Goal: Information Seeking & Learning: Learn about a topic

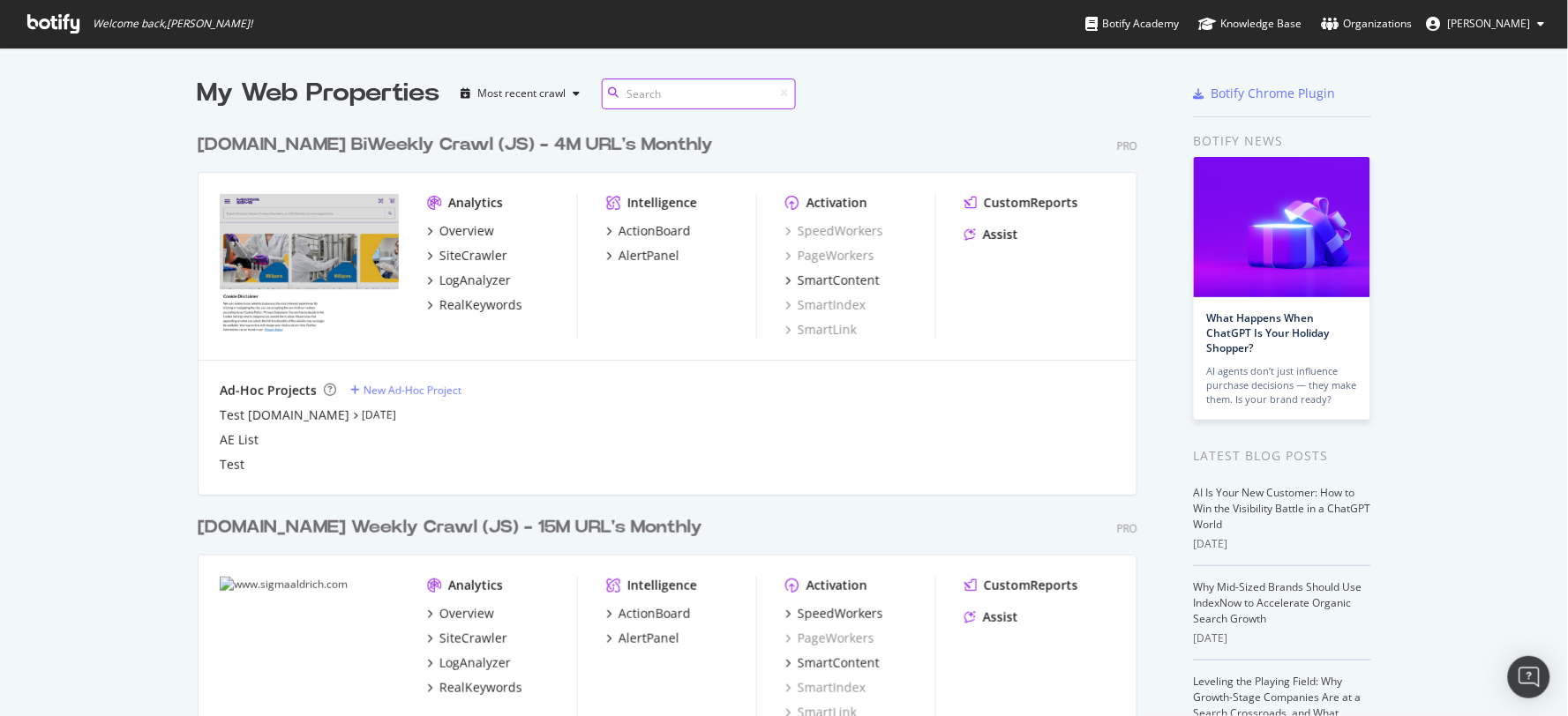
scroll to position [1090, 939]
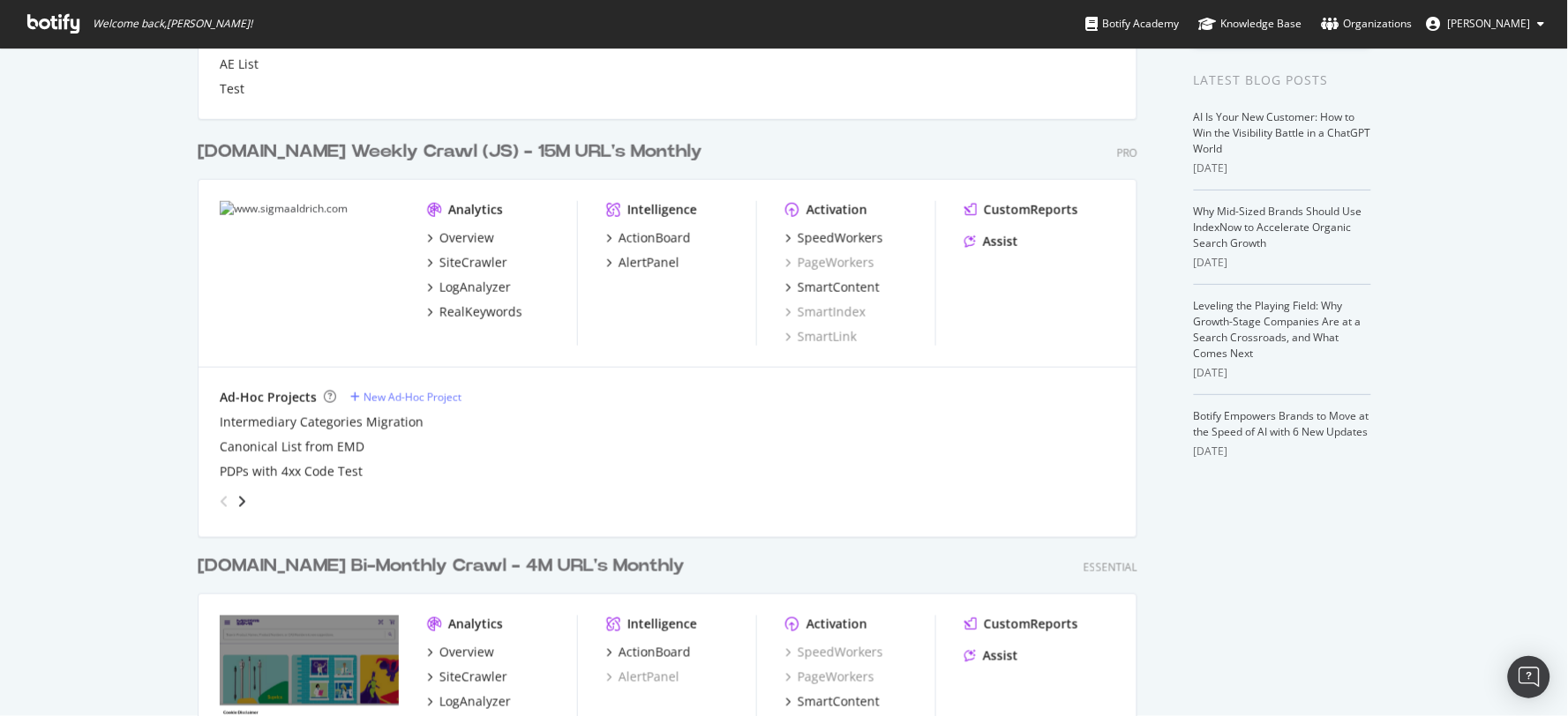
scroll to position [377, 0]
click at [831, 241] on div "SpeedWorkers" at bounding box center [841, 237] width 85 height 18
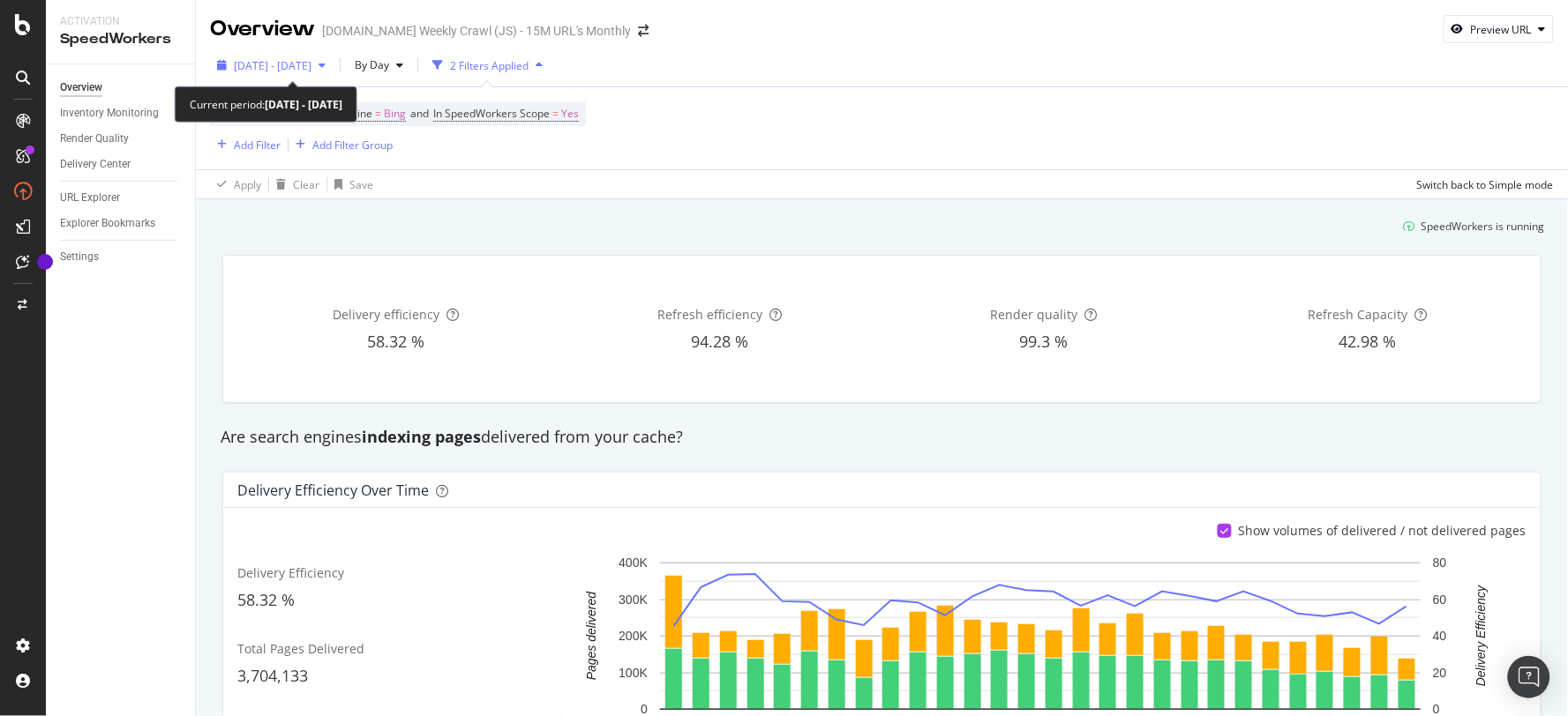
click at [333, 69] on div "button" at bounding box center [321, 65] width 21 height 10
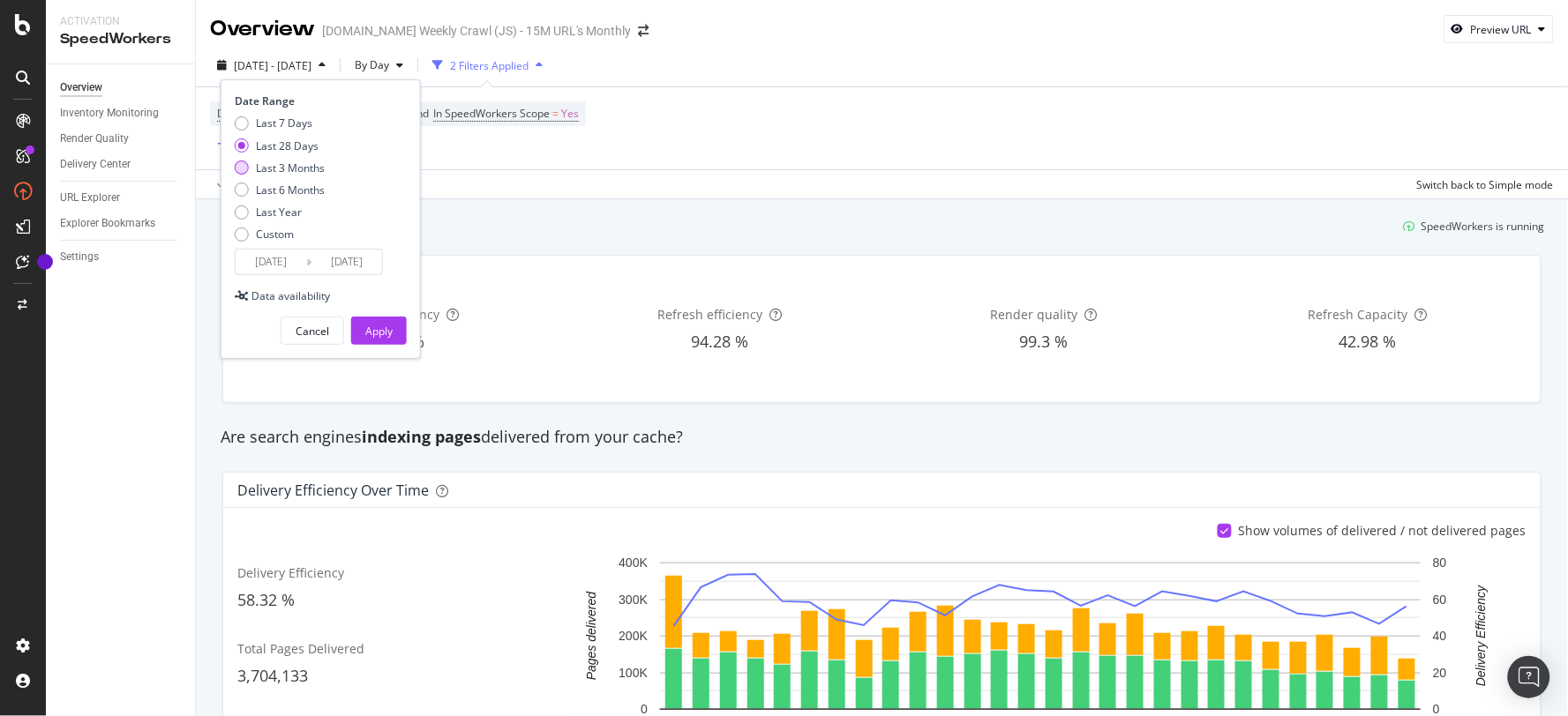
click at [309, 172] on div "Last 3 Months" at bounding box center [290, 168] width 69 height 15
type input "[DATE]"
click at [380, 332] on div "Apply" at bounding box center [378, 332] width 27 height 15
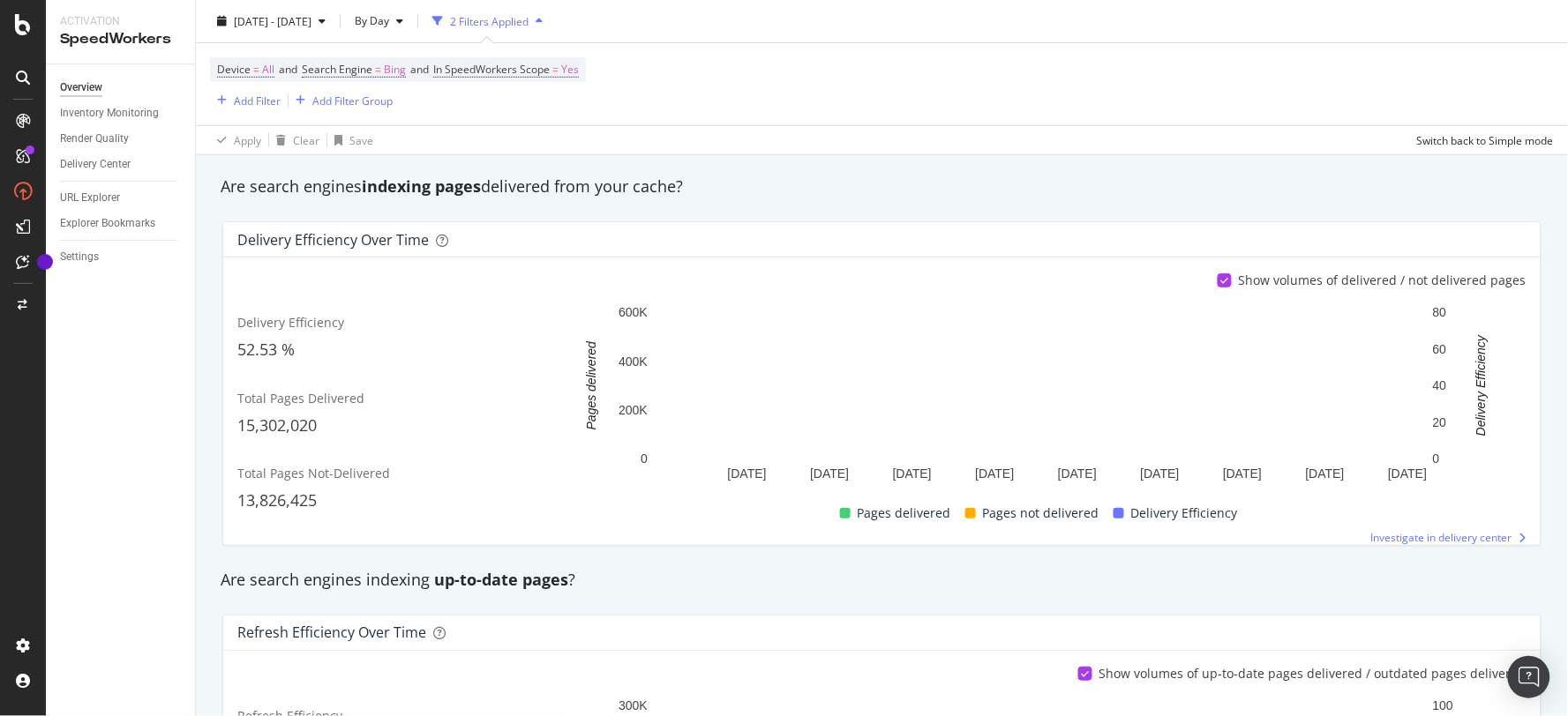
scroll to position [252, 0]
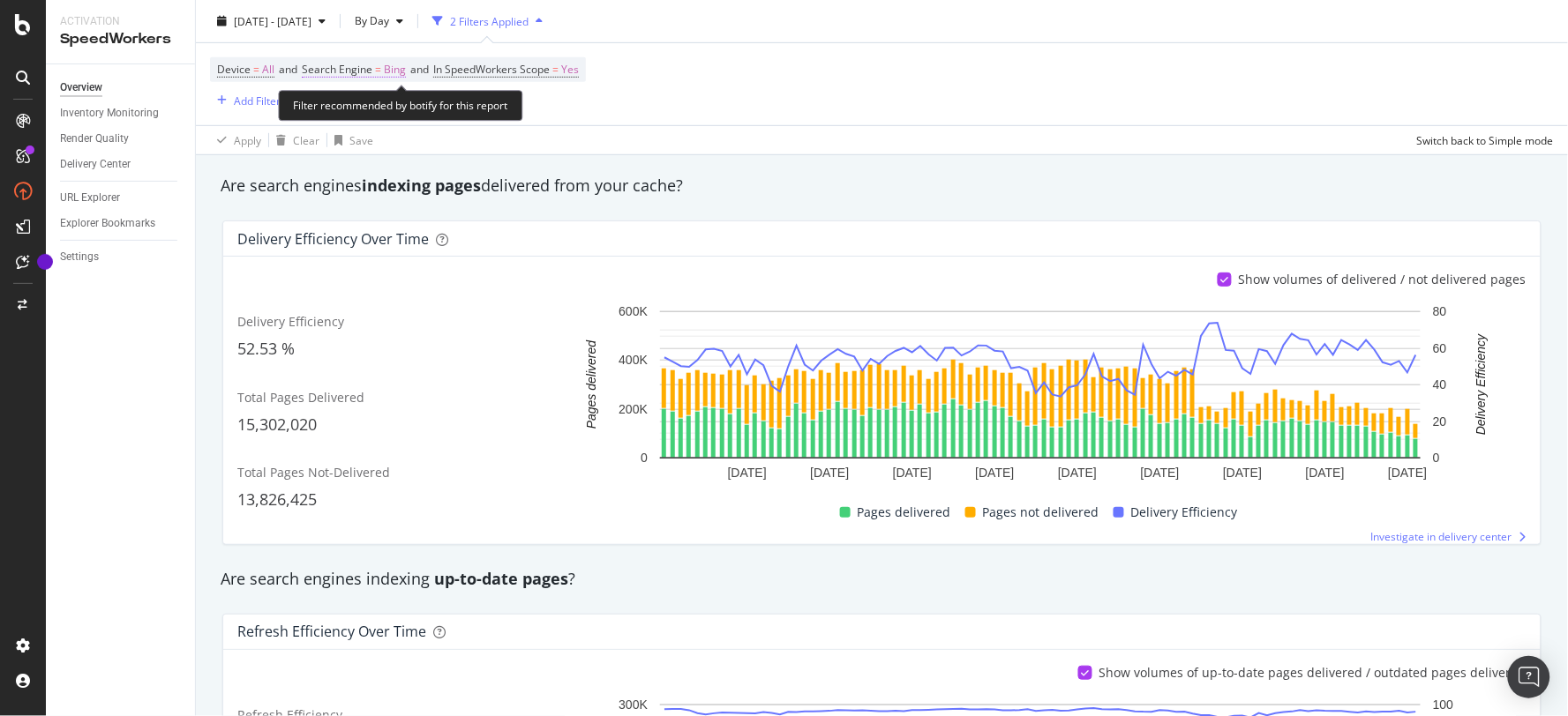
click at [399, 72] on span "Bing" at bounding box center [395, 70] width 22 height 25
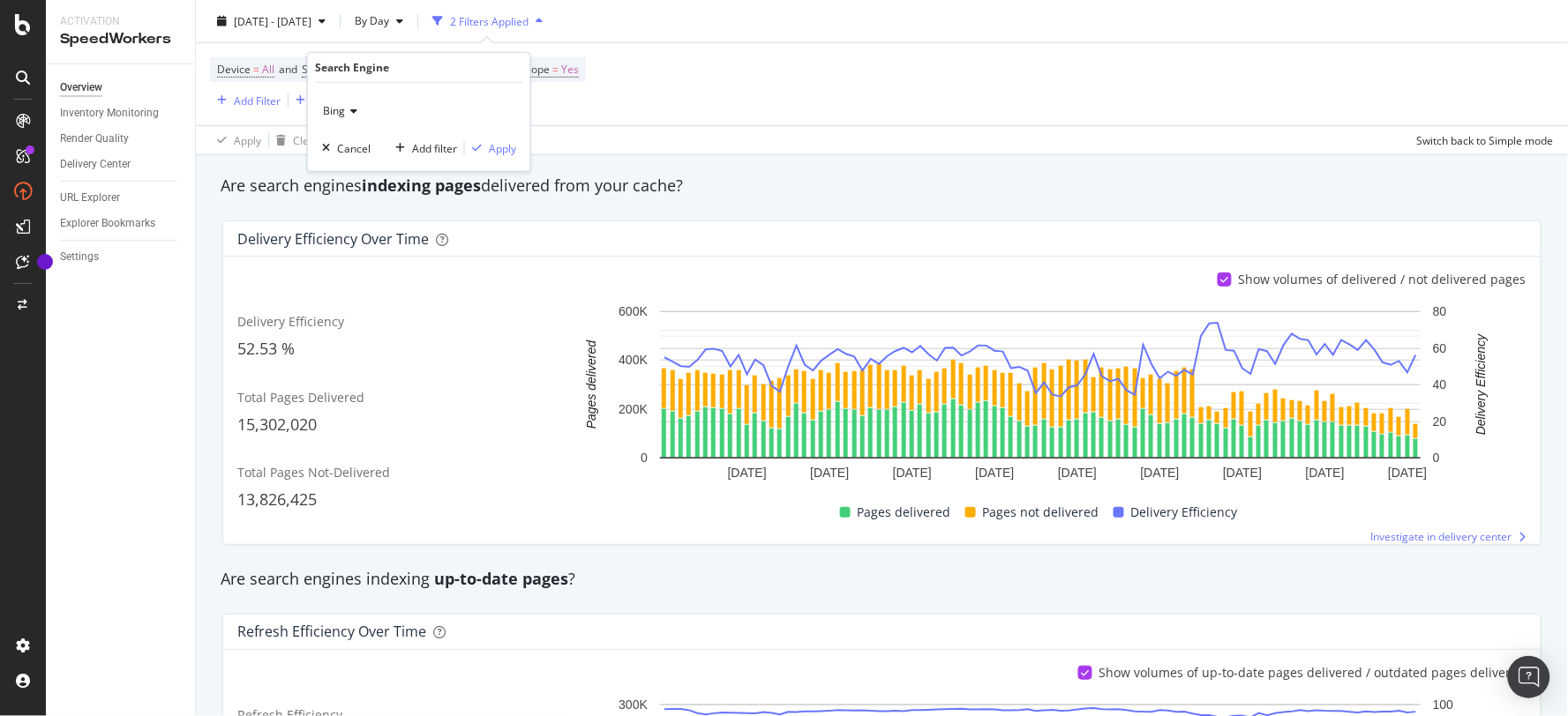
click at [355, 111] on icon at bounding box center [350, 111] width 12 height 10
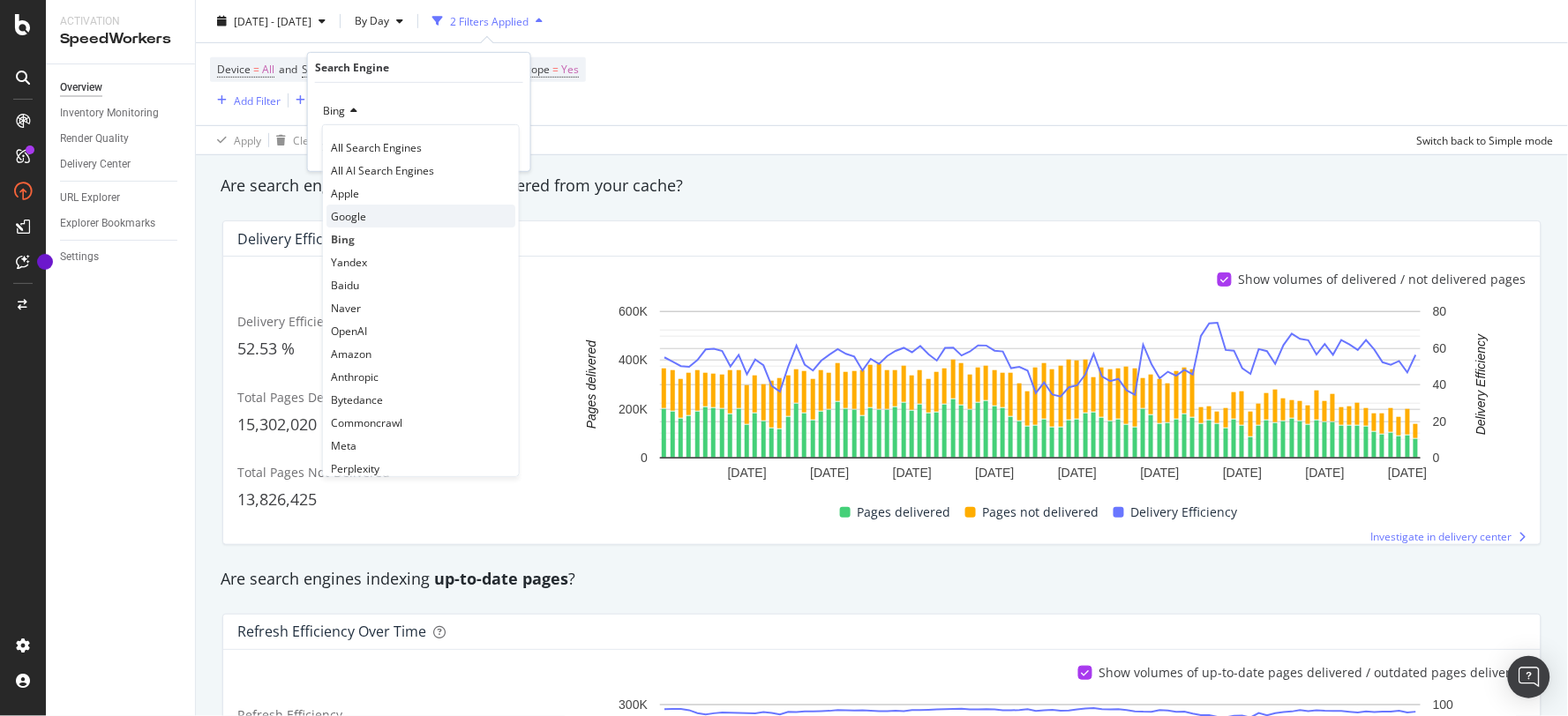
click at [377, 212] on div "Google" at bounding box center [420, 215] width 189 height 23
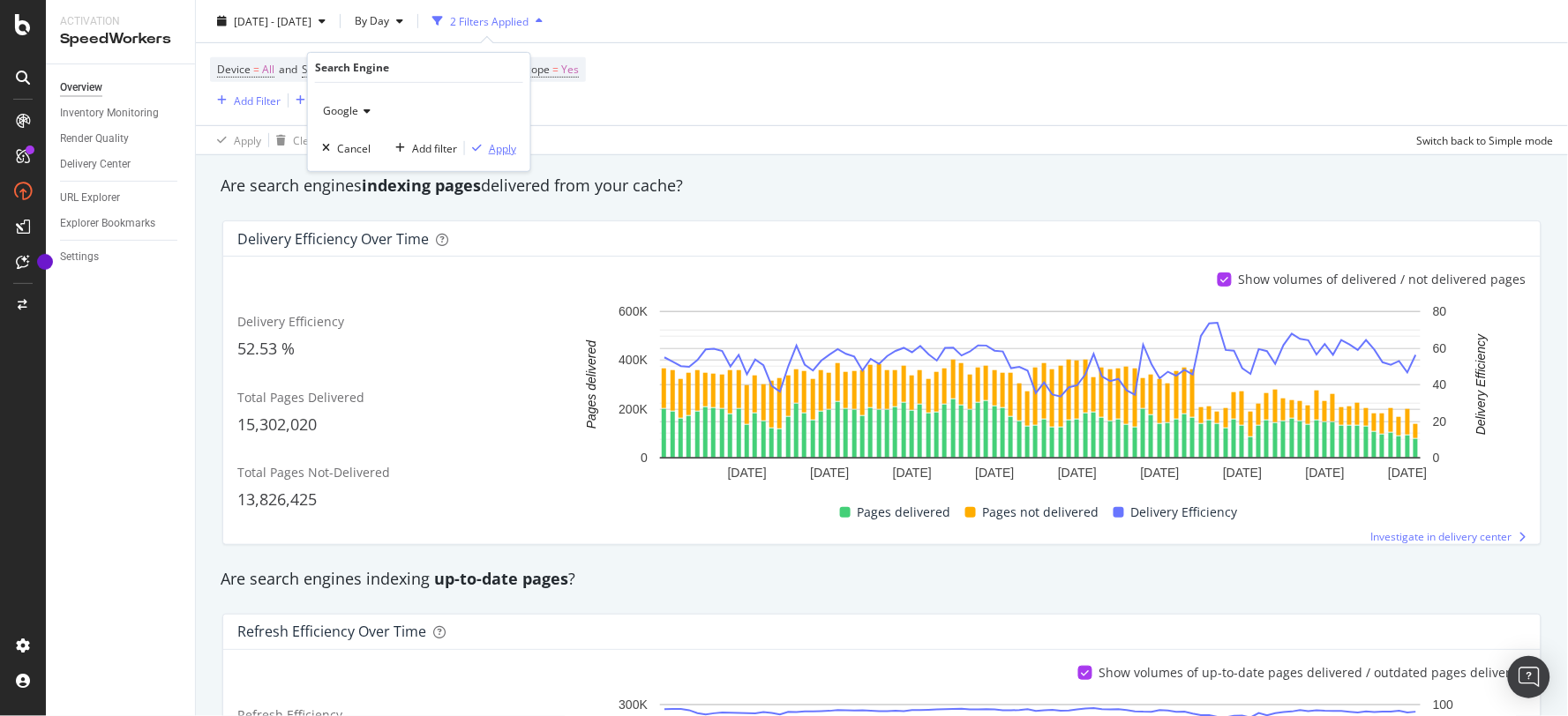
click at [504, 151] on div "Apply" at bounding box center [502, 148] width 27 height 15
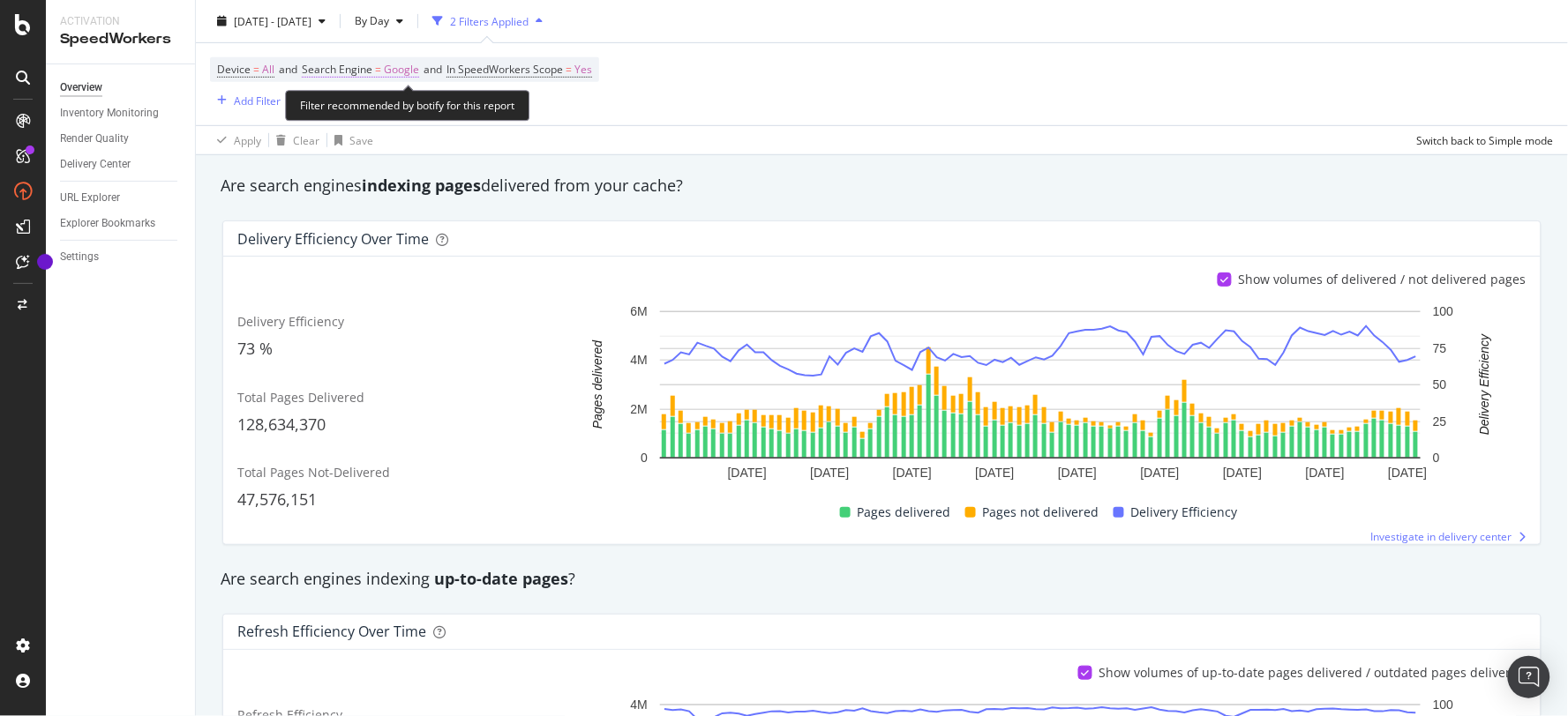
click at [404, 77] on span "Google" at bounding box center [401, 70] width 35 height 25
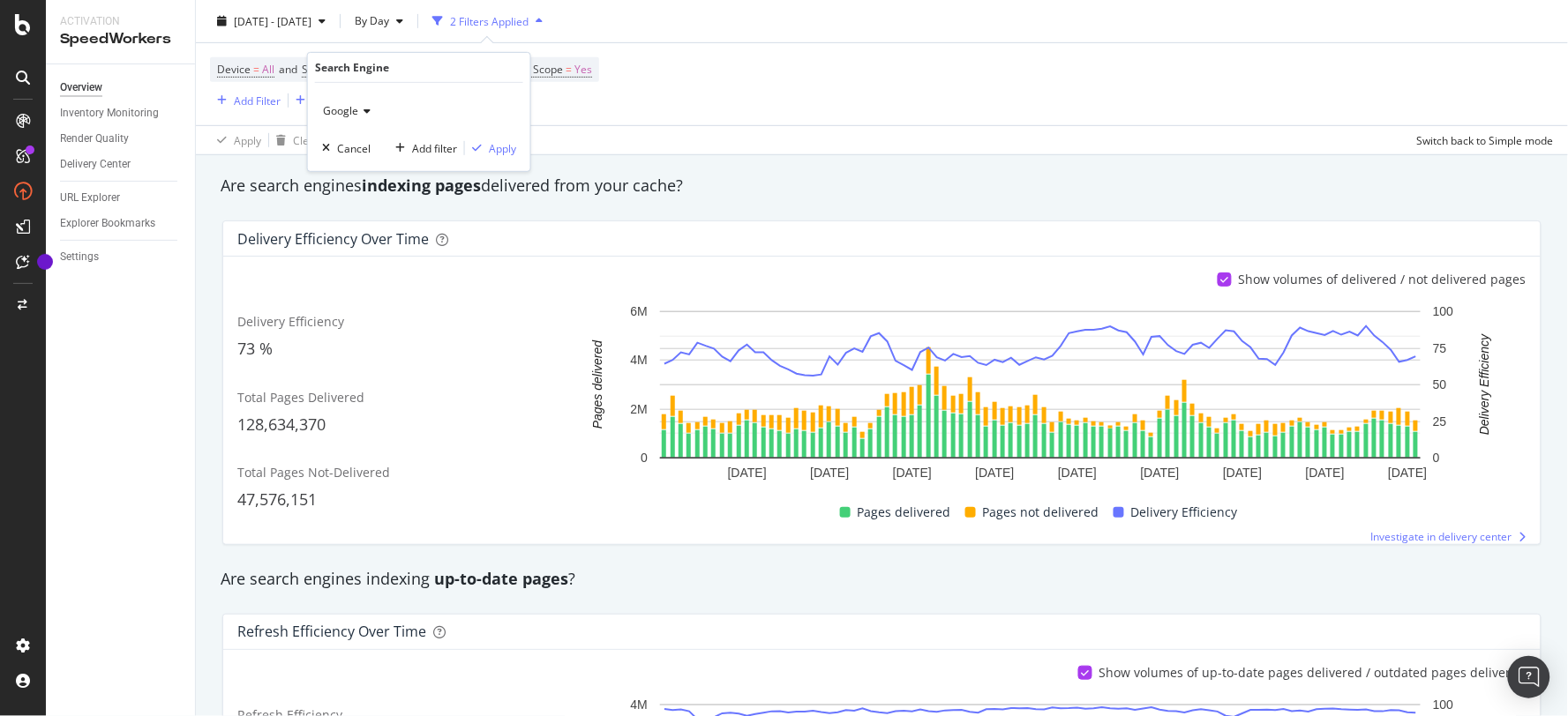
click at [371, 110] on div "Google" at bounding box center [419, 111] width 194 height 28
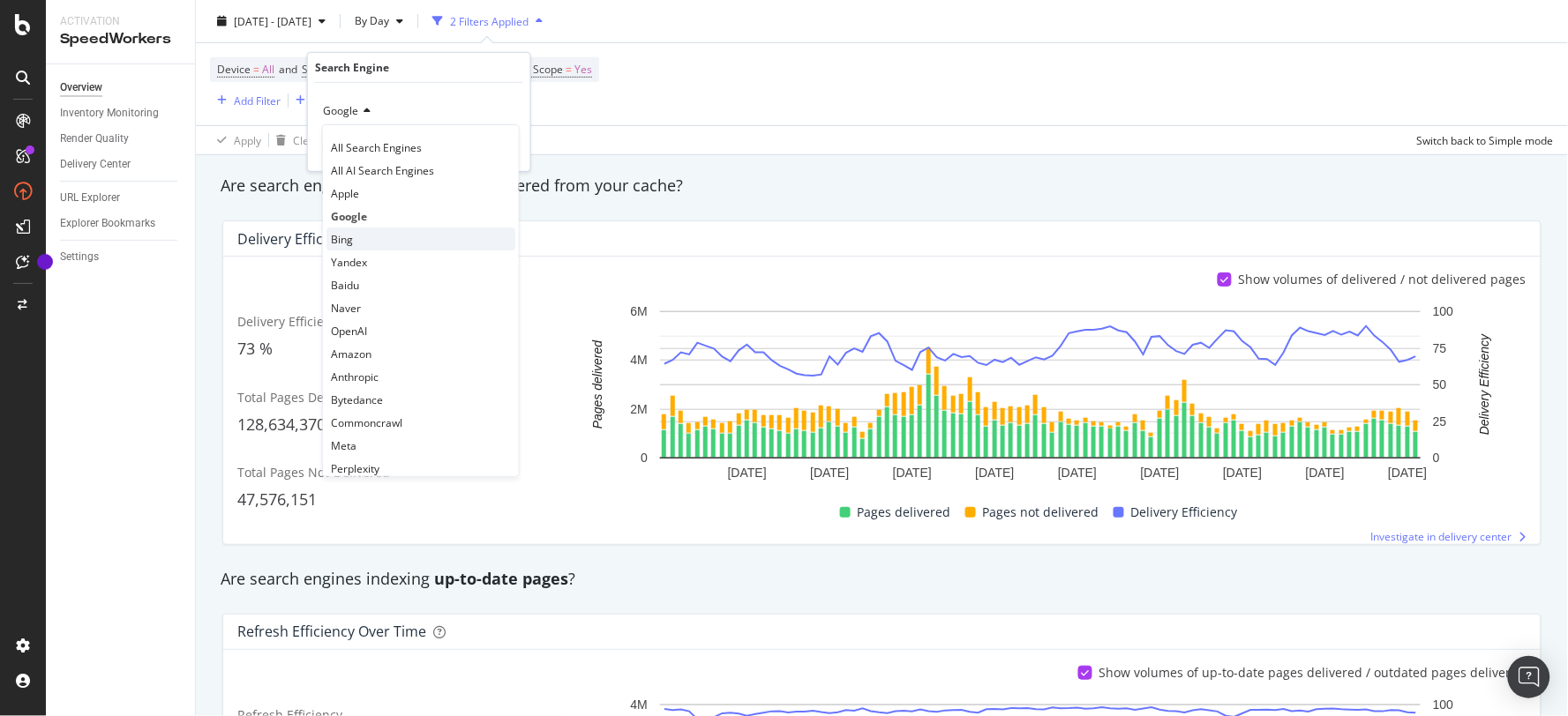
click at [358, 245] on div "Bing" at bounding box center [420, 239] width 189 height 23
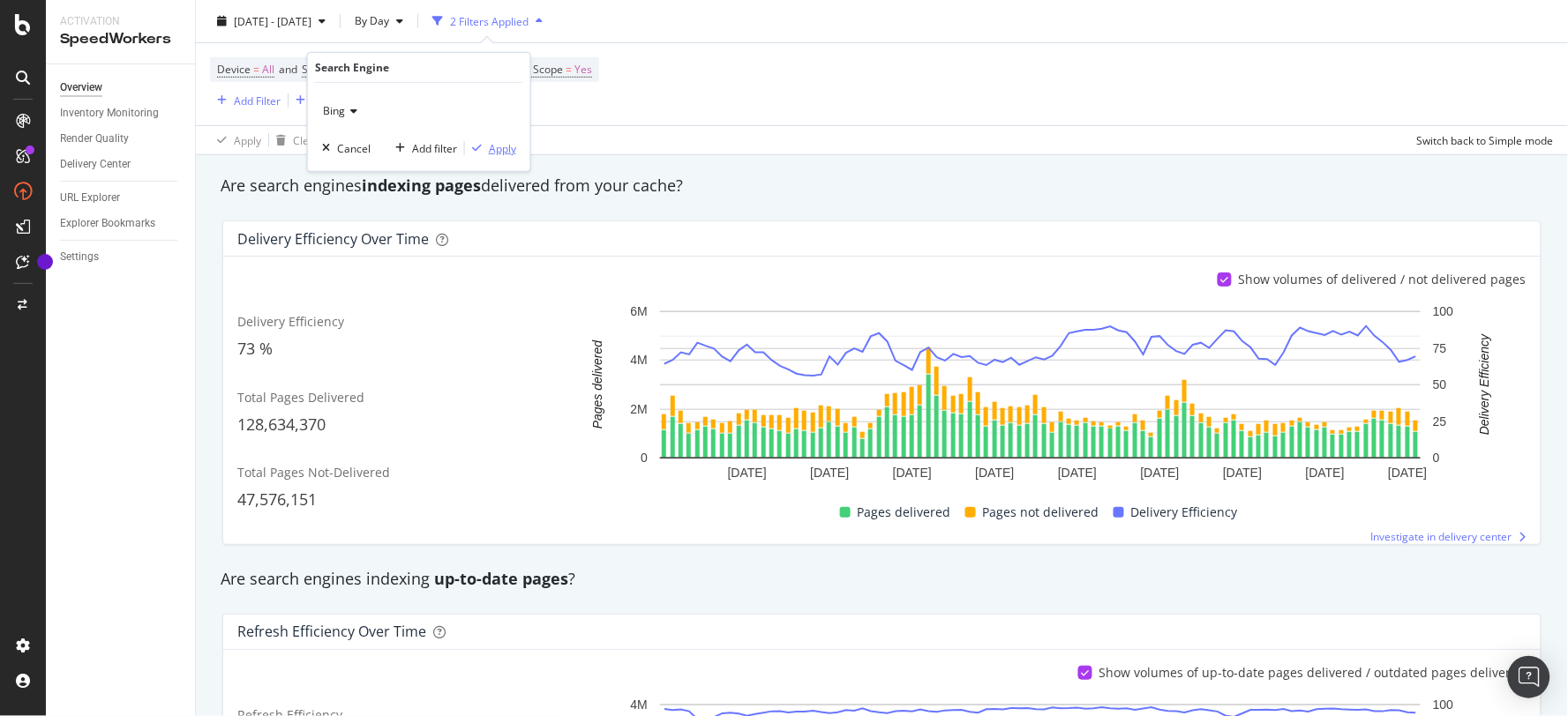
click at [503, 147] on div "Apply" at bounding box center [502, 148] width 27 height 15
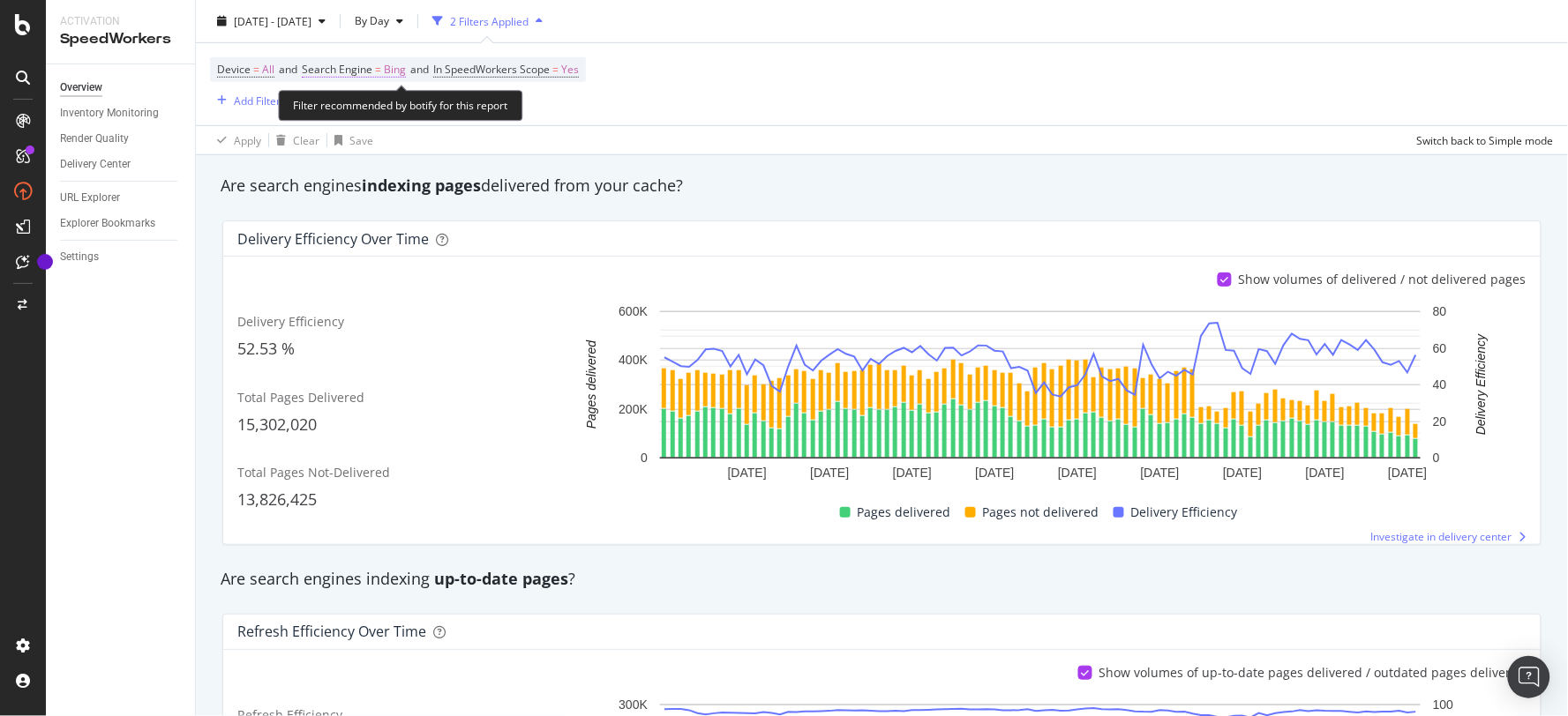
click at [394, 74] on span "Bing" at bounding box center [395, 70] width 22 height 25
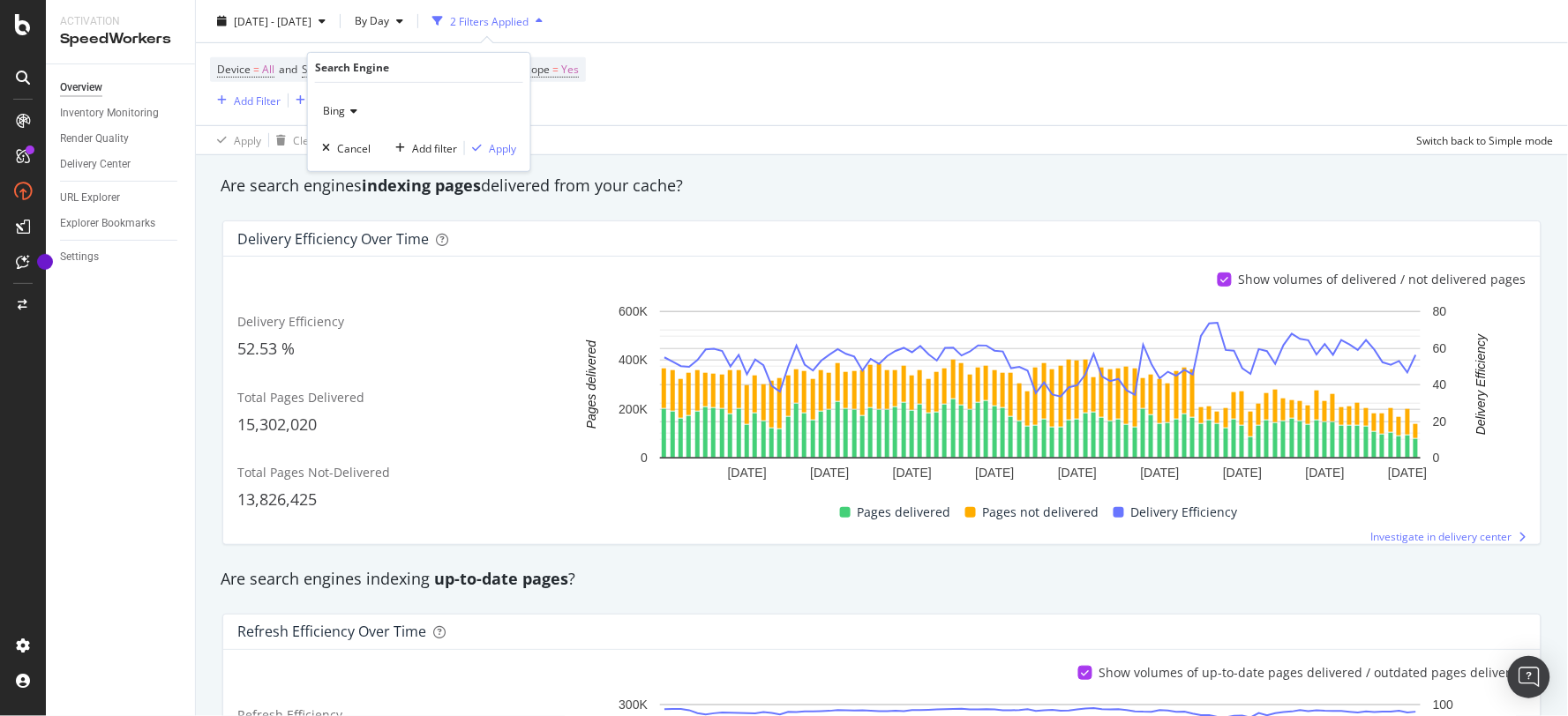
click at [355, 113] on icon at bounding box center [350, 111] width 12 height 10
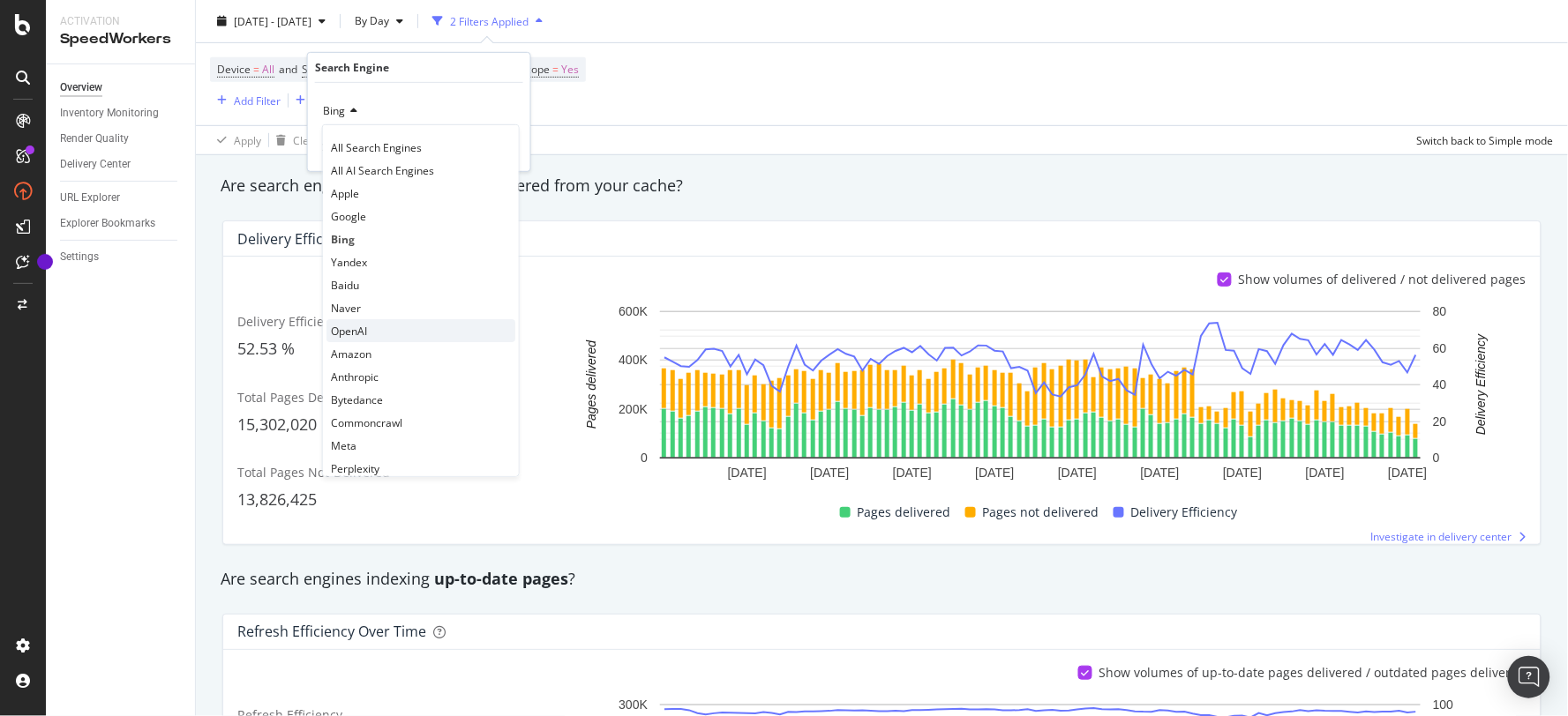
click at [374, 324] on div "OpenAI" at bounding box center [420, 331] width 189 height 23
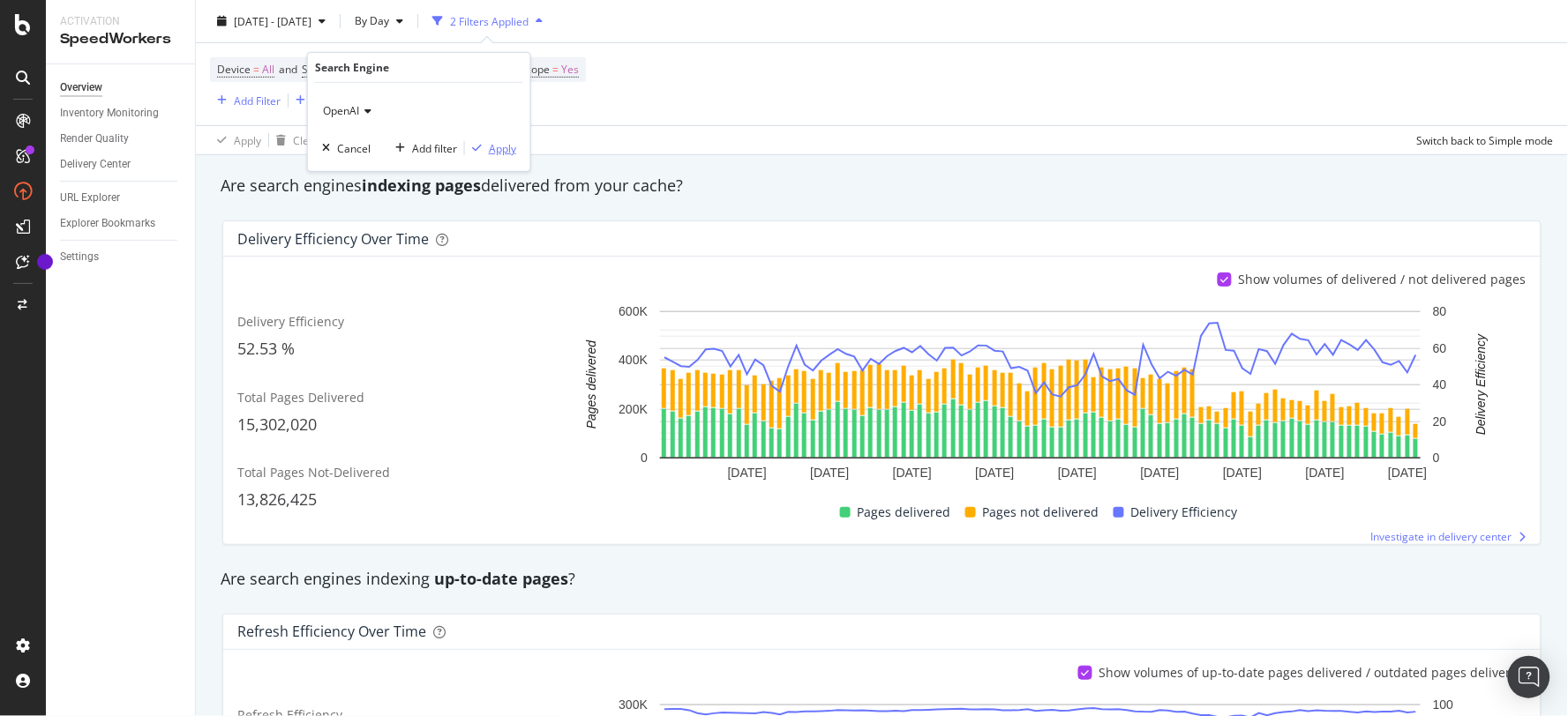
click at [499, 147] on div "Apply" at bounding box center [502, 148] width 27 height 15
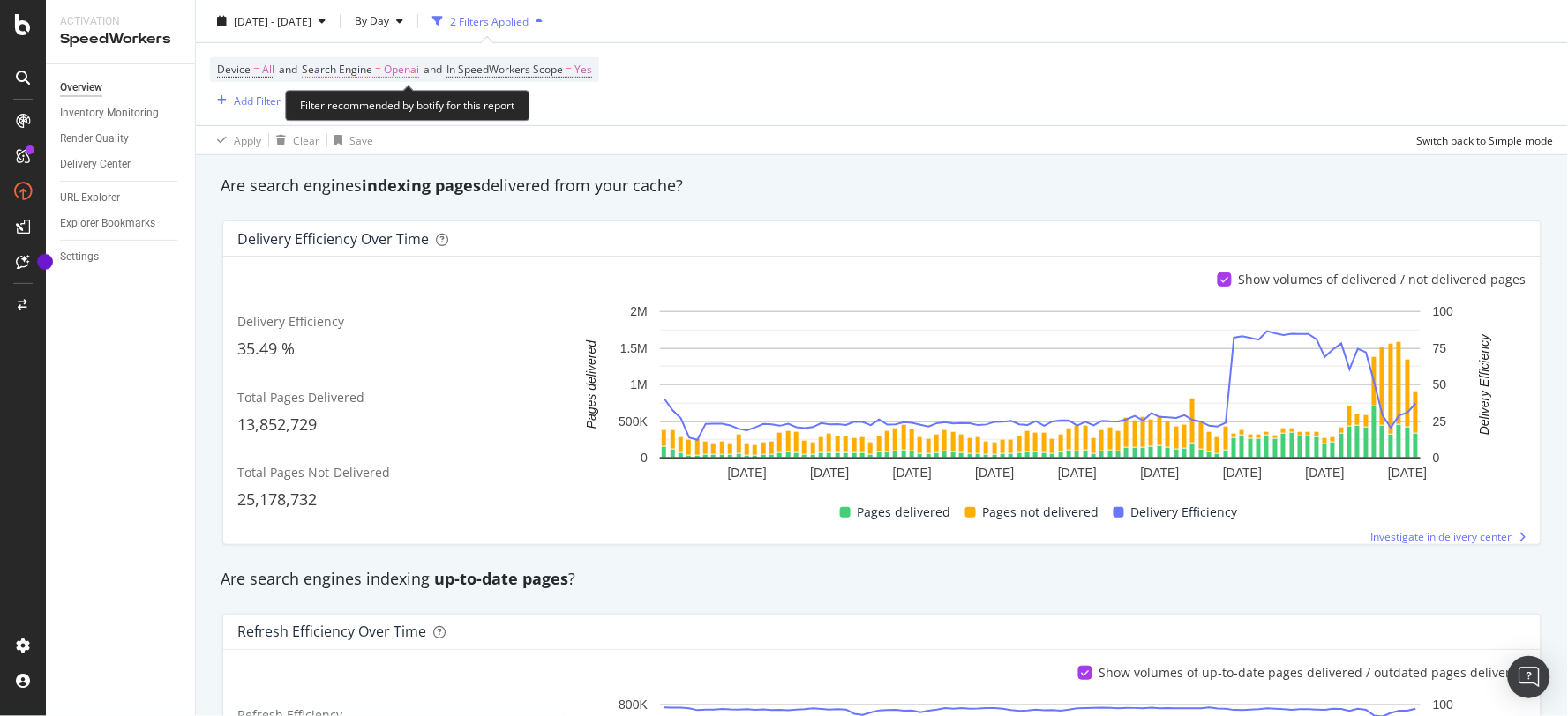
click at [406, 72] on span "Openai" at bounding box center [401, 70] width 35 height 25
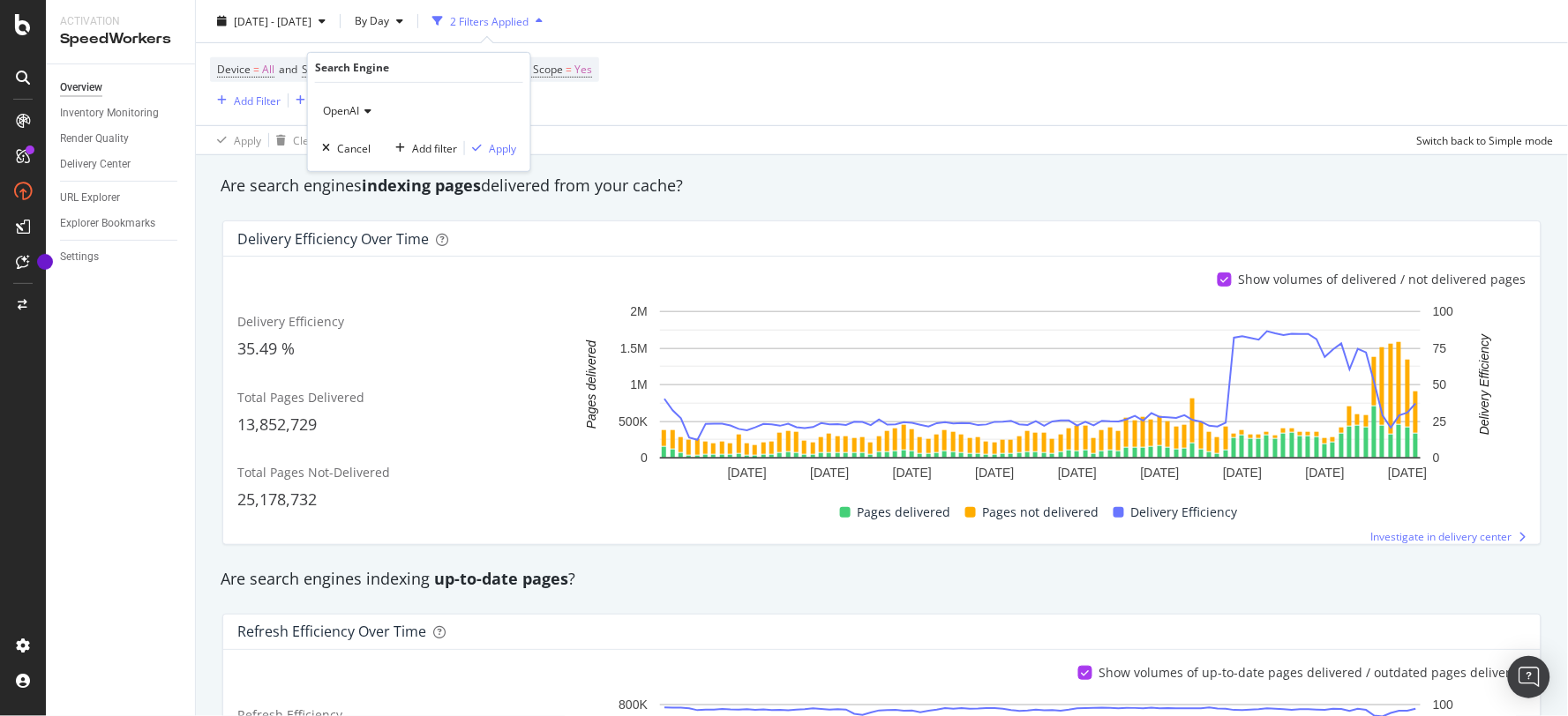
click at [367, 109] on icon at bounding box center [365, 111] width 12 height 10
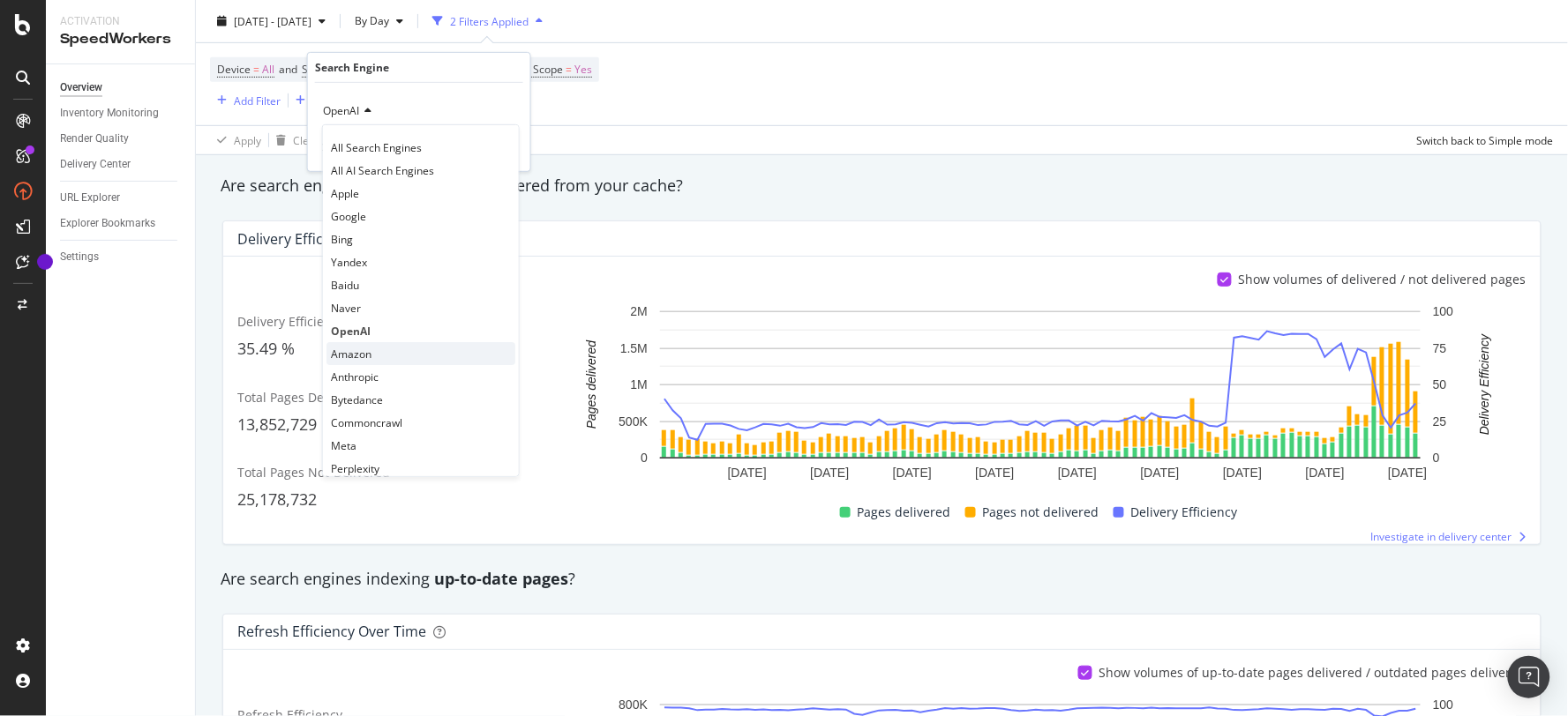
scroll to position [37, 0]
click at [386, 432] on div "Perplexity" at bounding box center [420, 431] width 189 height 23
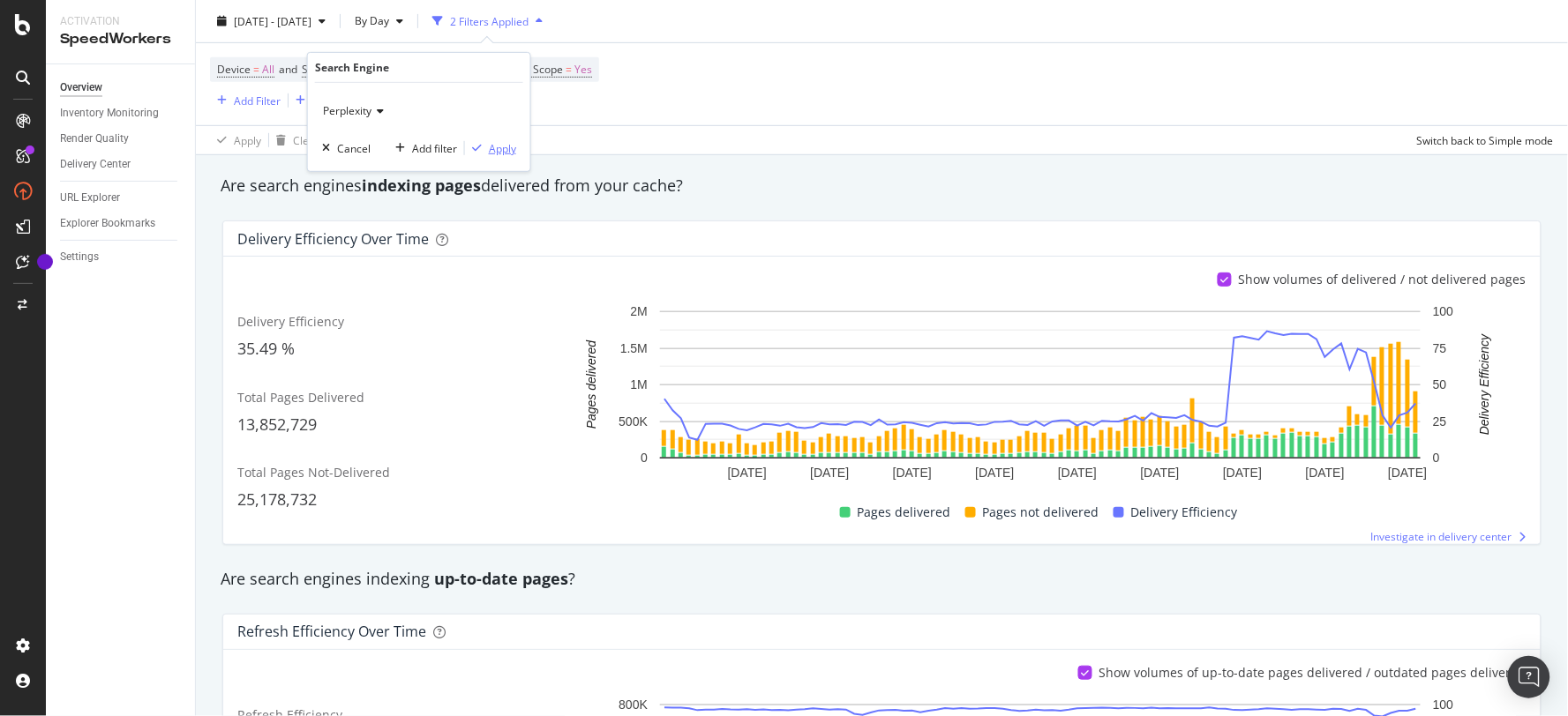
click at [499, 153] on div "Apply" at bounding box center [502, 148] width 27 height 15
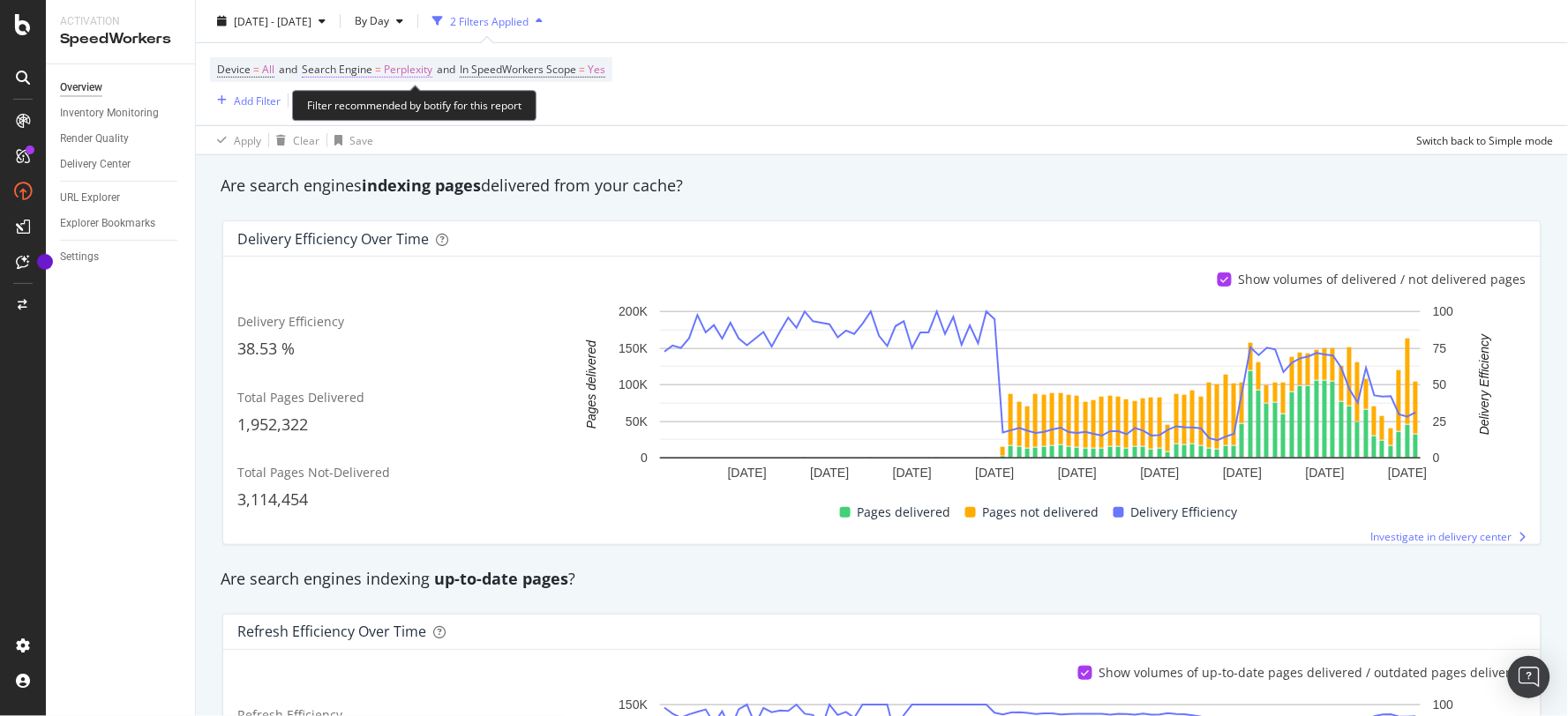
click at [409, 72] on span "Perplexity" at bounding box center [408, 70] width 48 height 25
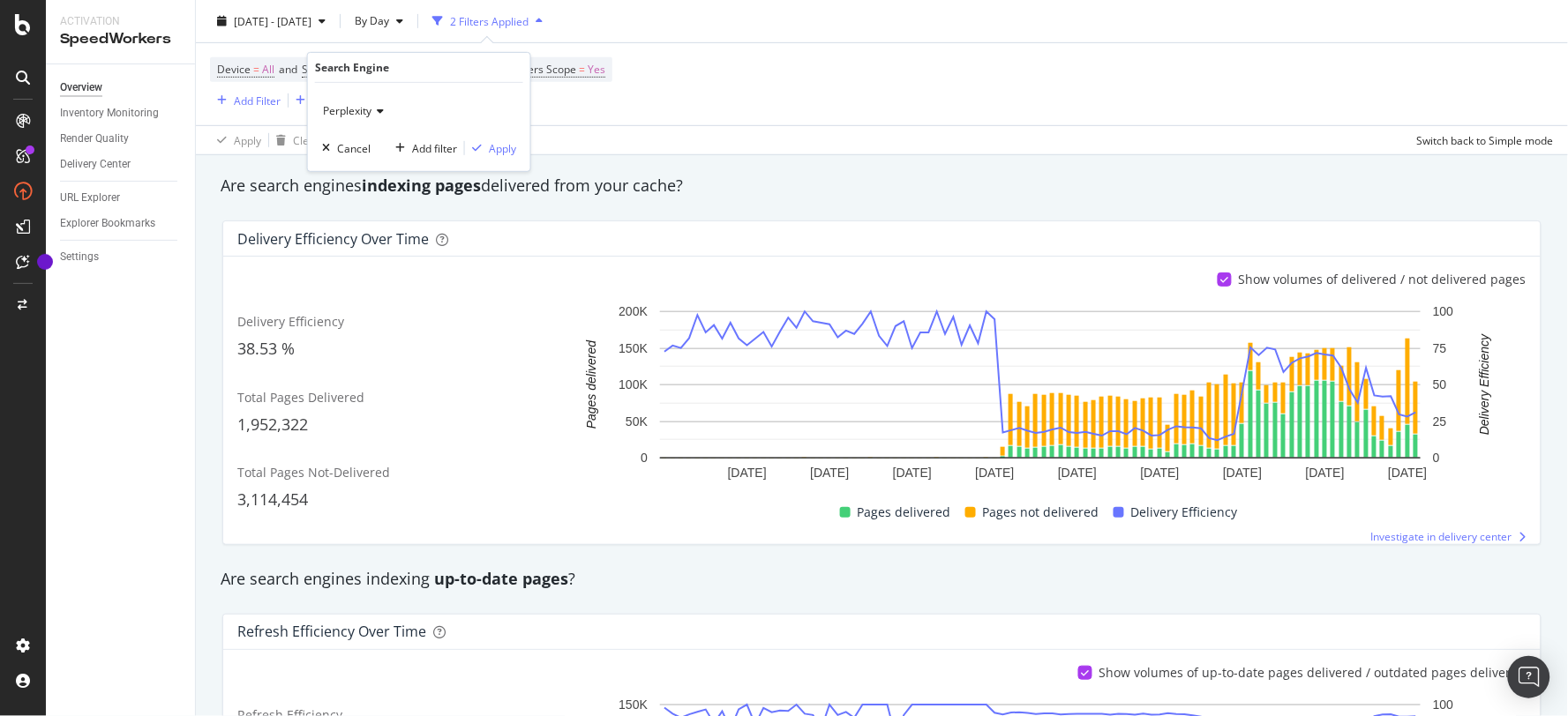
click at [380, 106] on icon at bounding box center [377, 111] width 12 height 10
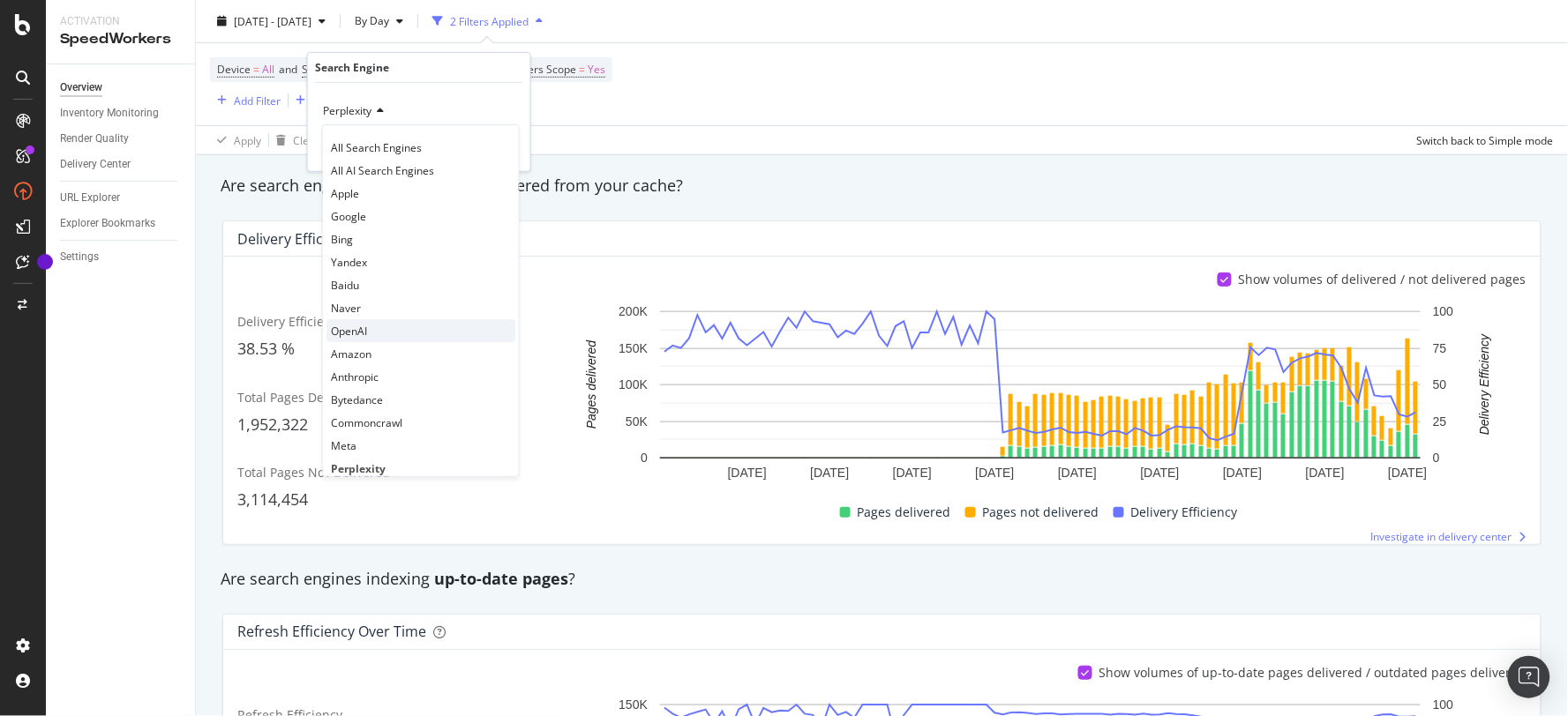
scroll to position [37, 0]
click at [372, 406] on div "Meta" at bounding box center [420, 408] width 189 height 23
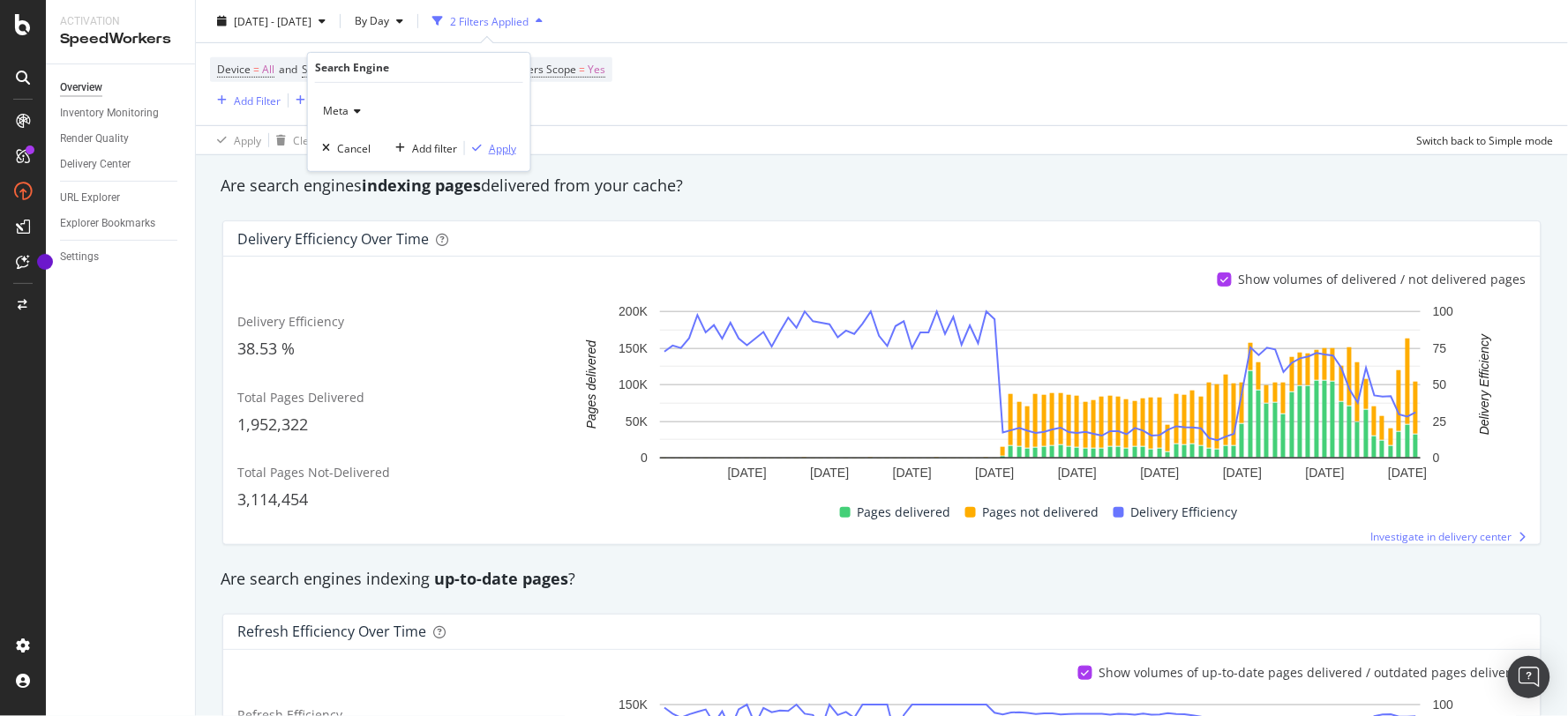
click at [502, 151] on div "Apply" at bounding box center [502, 148] width 27 height 15
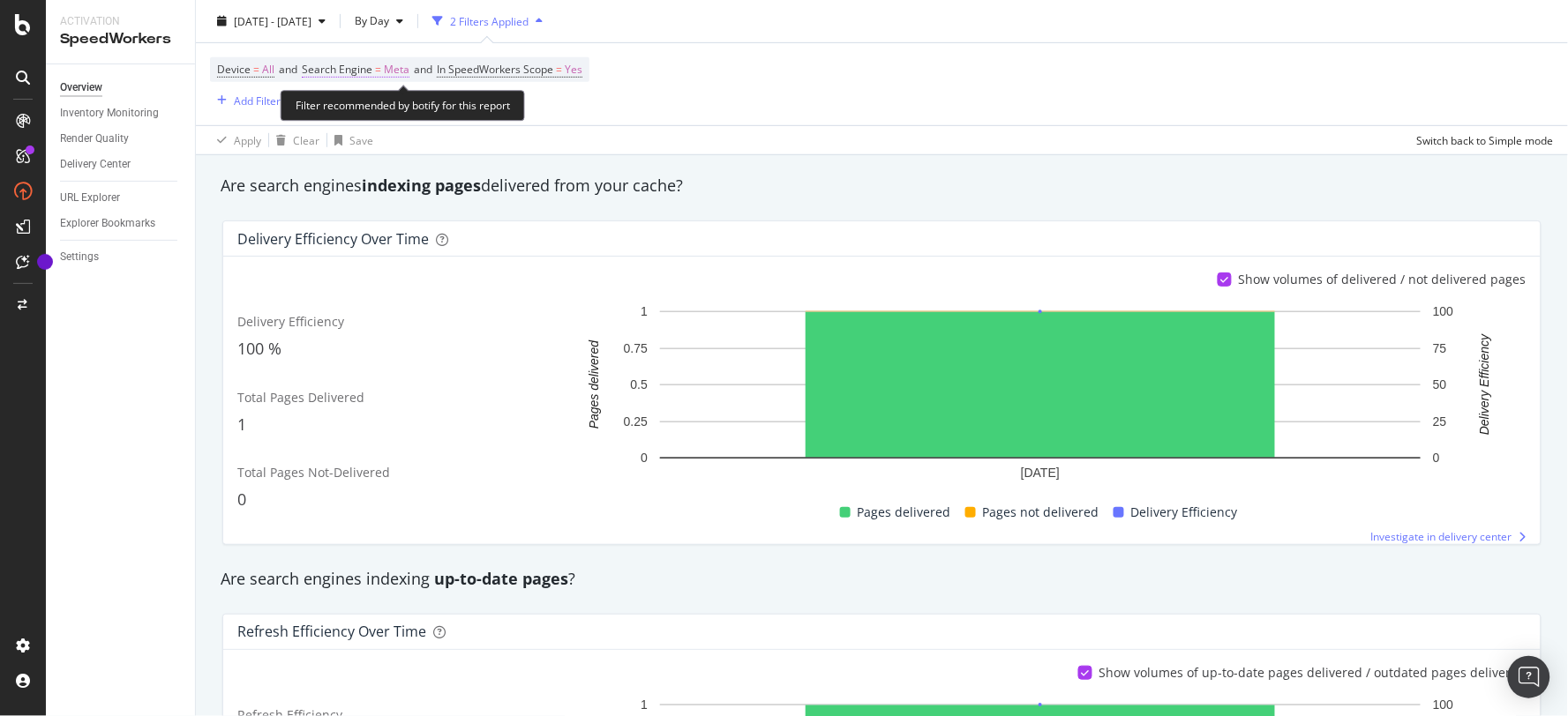
click at [403, 66] on span "Meta" at bounding box center [397, 70] width 26 height 25
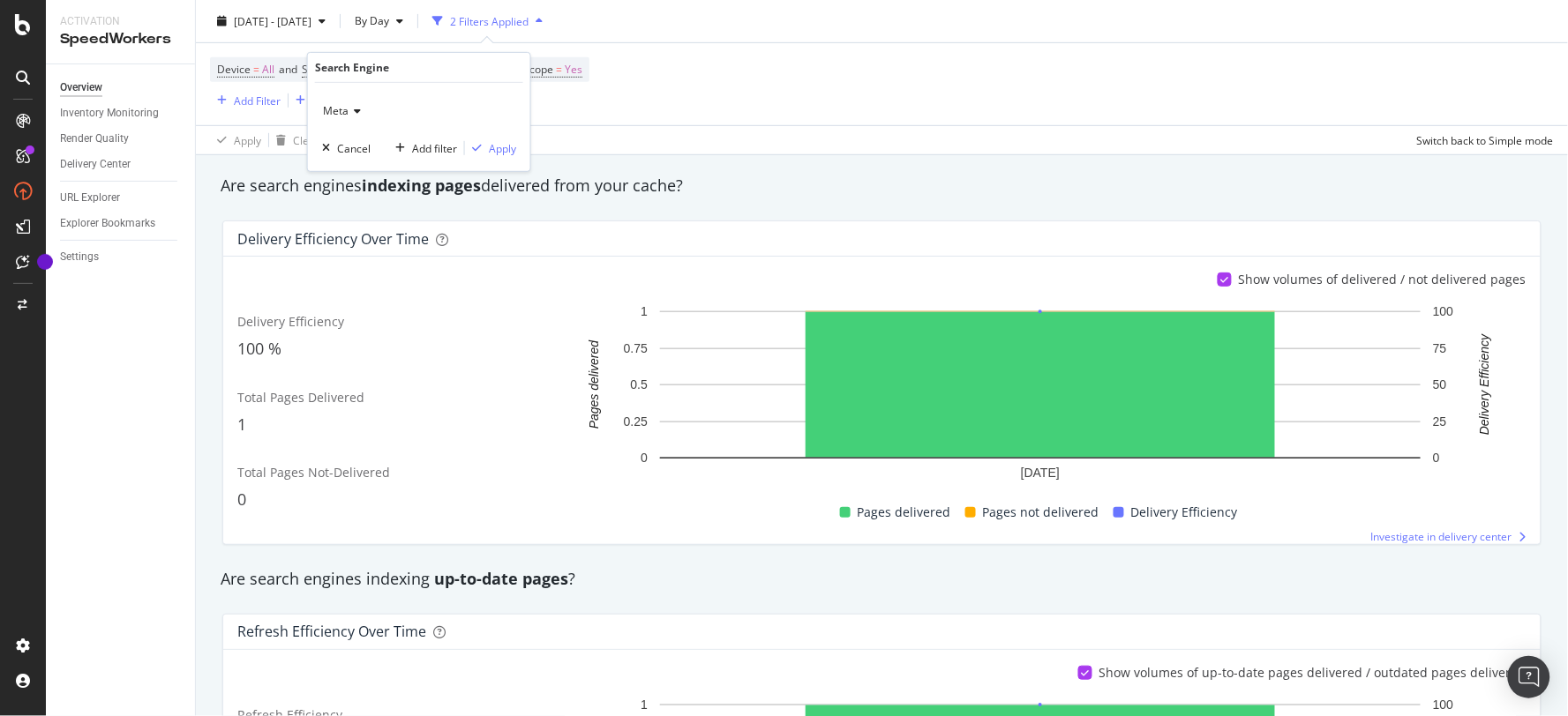
click at [357, 102] on div "Meta" at bounding box center [419, 111] width 194 height 28
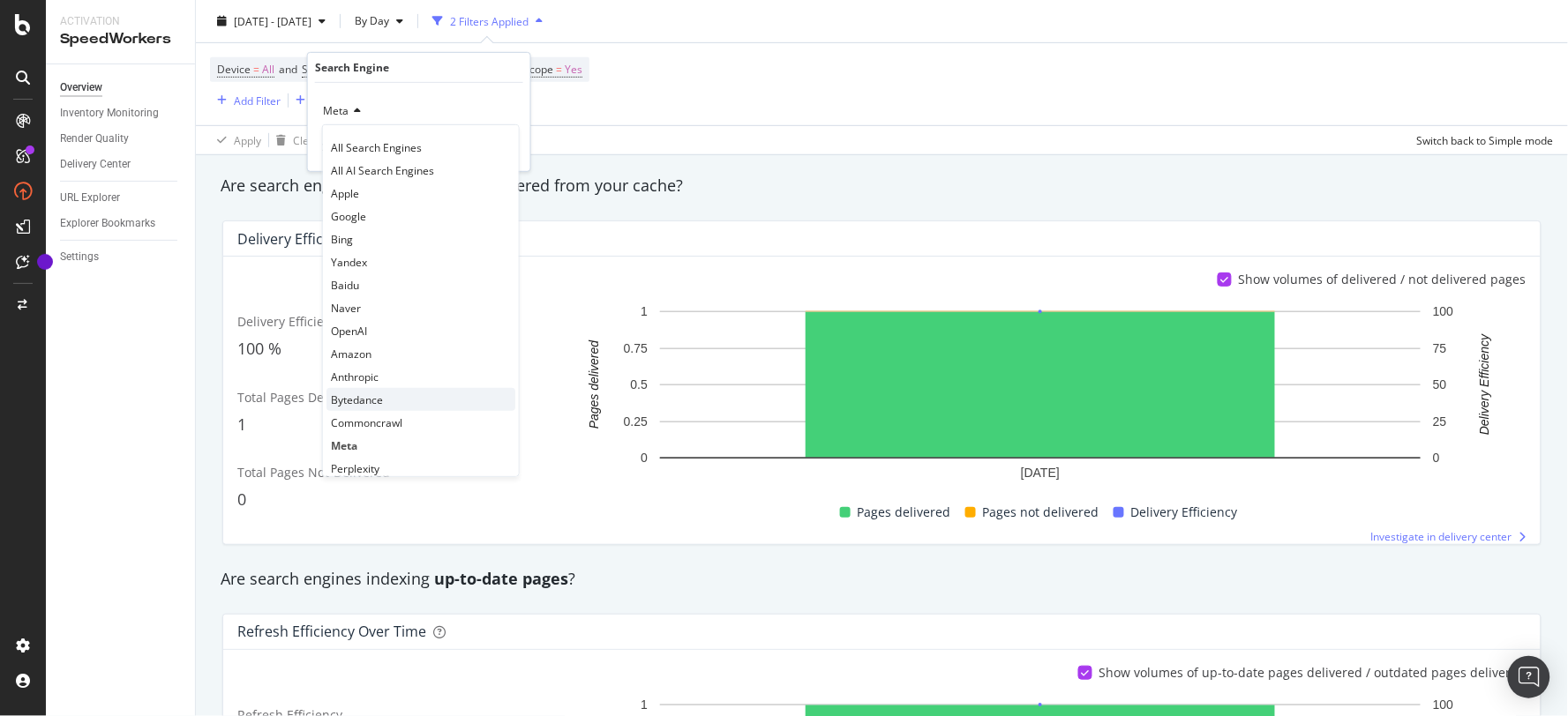
scroll to position [37, 0]
click at [412, 357] on div "Bytedance" at bounding box center [420, 362] width 189 height 23
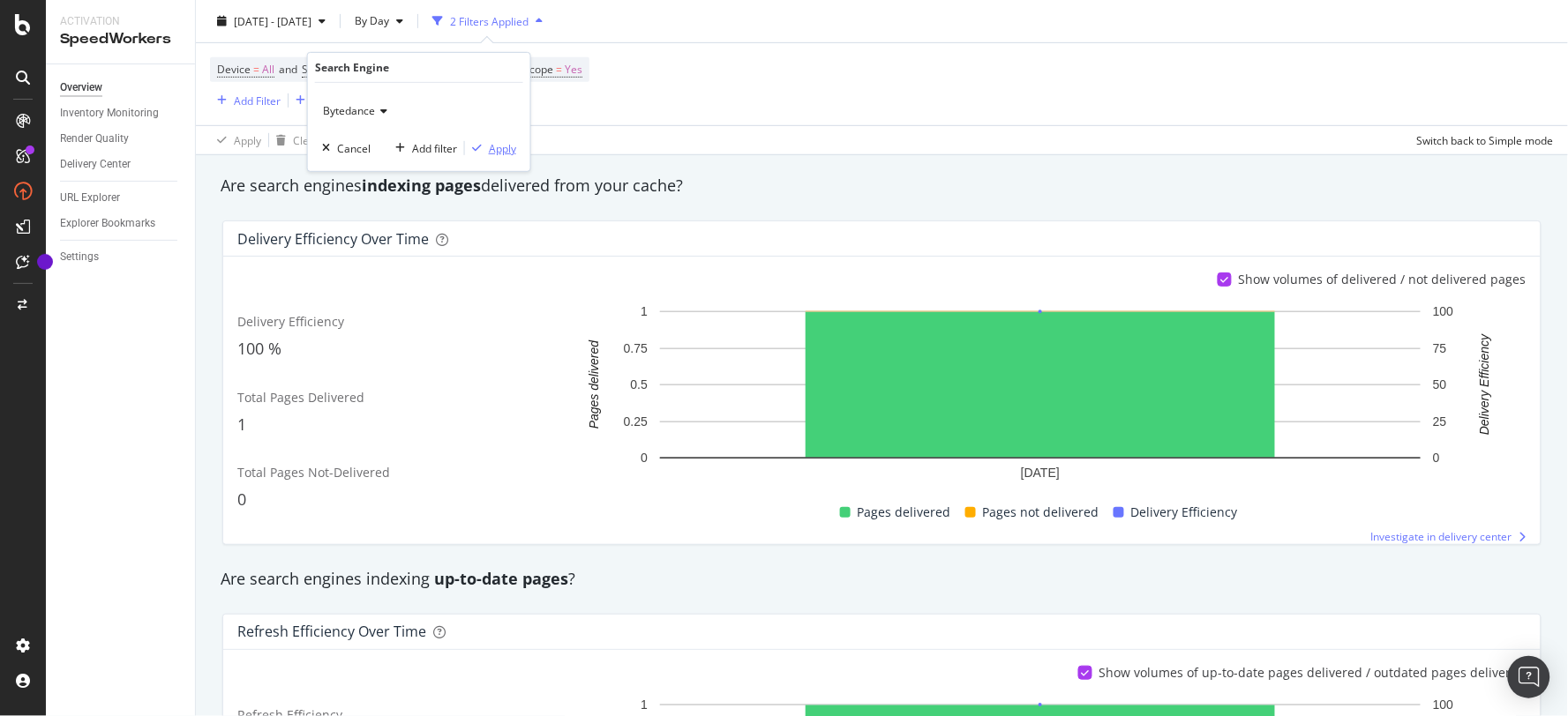
click at [497, 152] on div "Apply" at bounding box center [502, 148] width 27 height 15
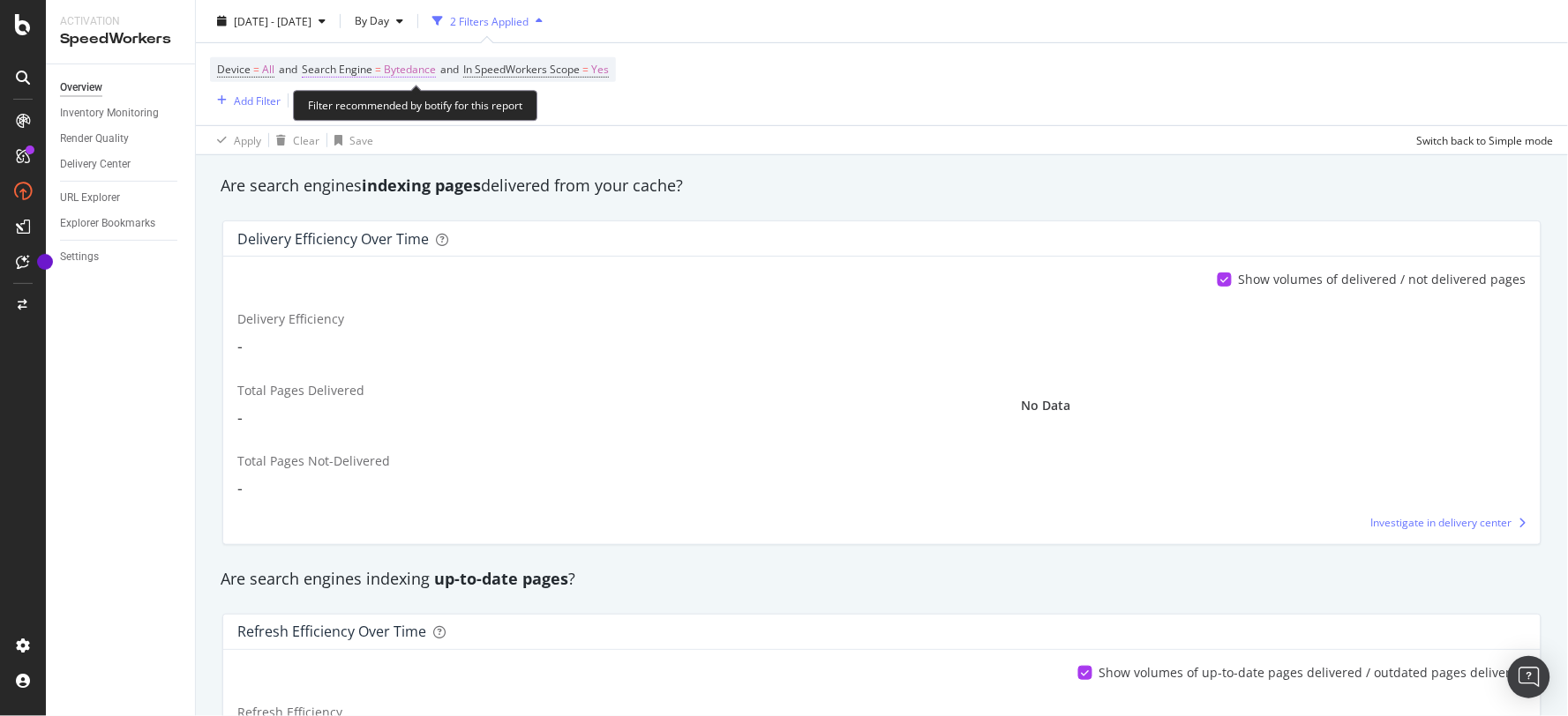
click at [421, 82] on span "Bytedance" at bounding box center [410, 70] width 52 height 25
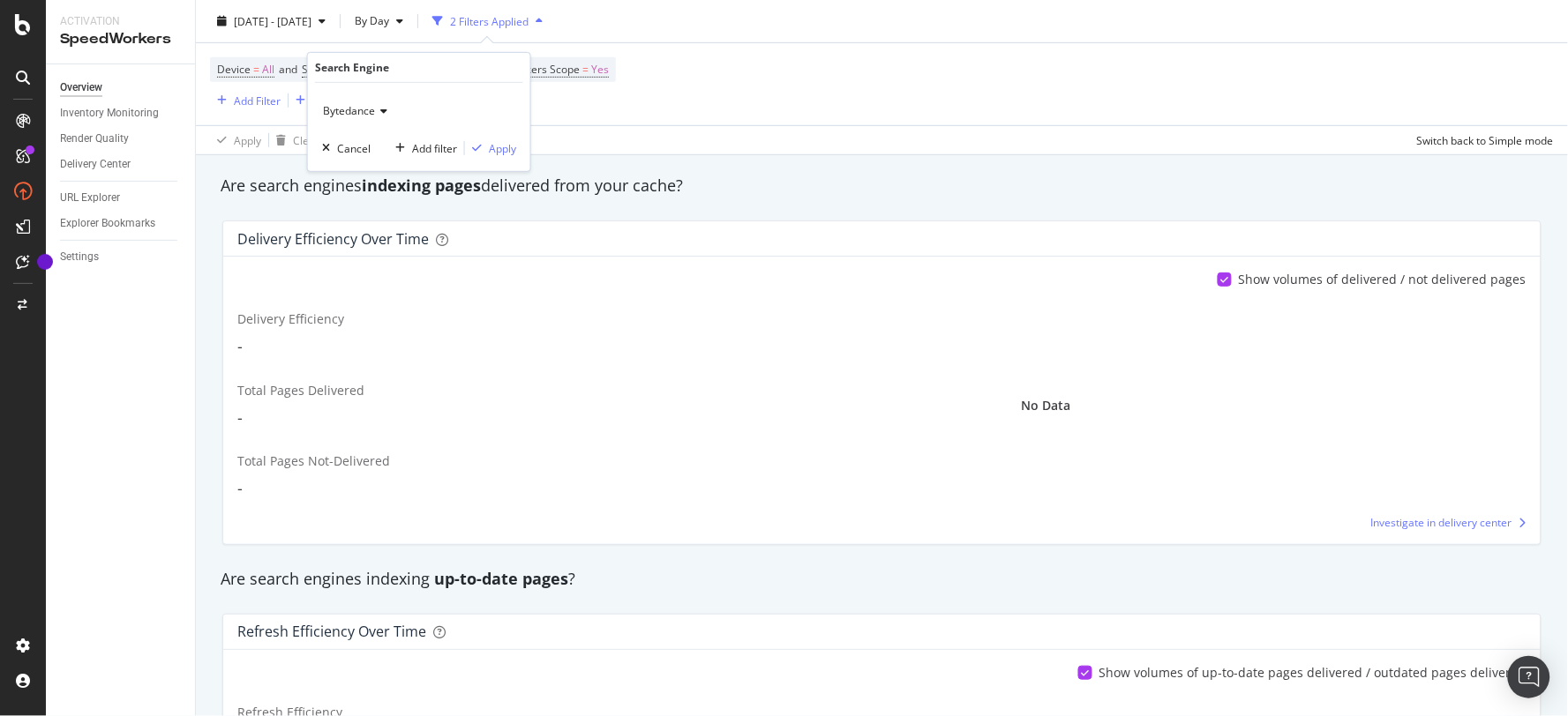
click at [386, 111] on div "Bytedance" at bounding box center [419, 111] width 194 height 28
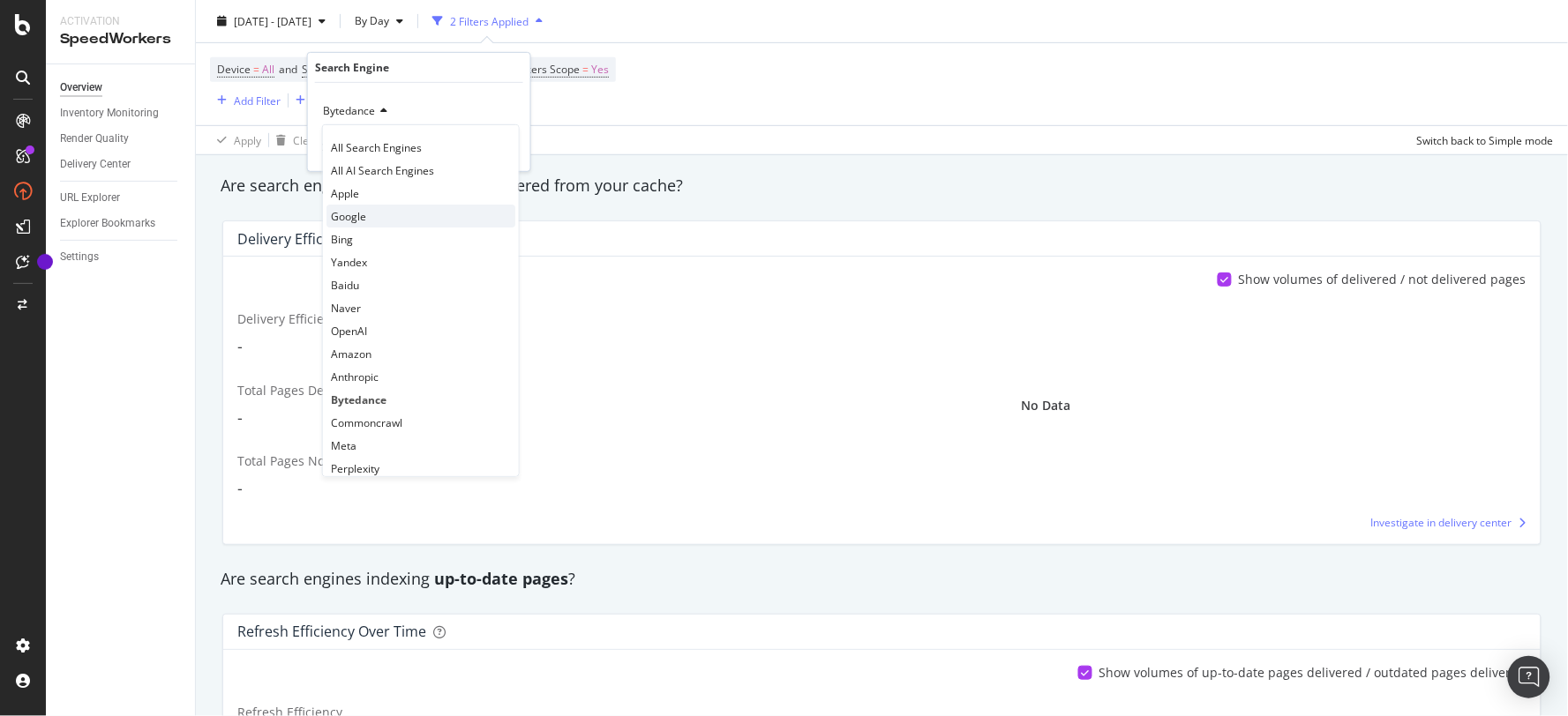
click at [384, 206] on div "Google" at bounding box center [420, 215] width 189 height 23
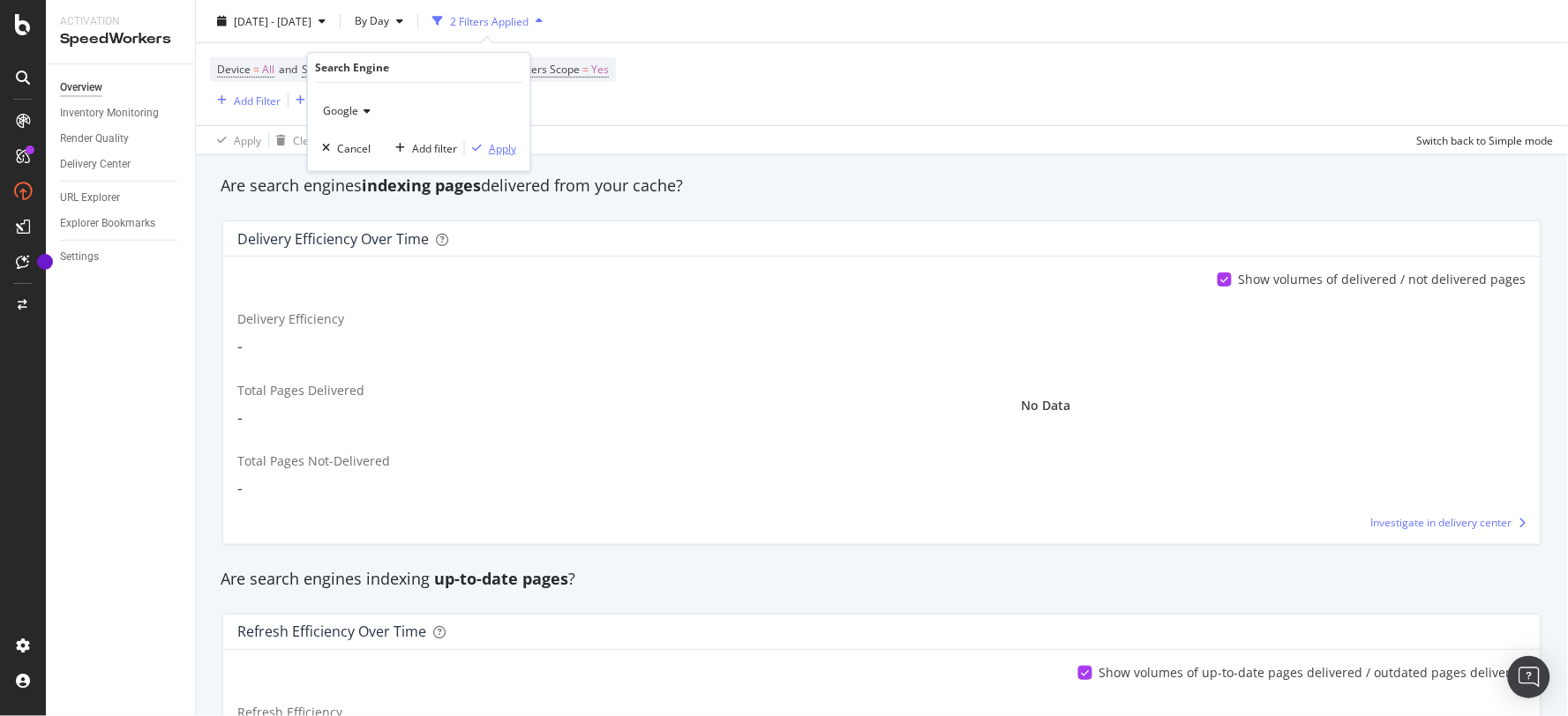
click at [494, 151] on div "Apply" at bounding box center [502, 148] width 27 height 15
